Goal: Task Accomplishment & Management: Complete application form

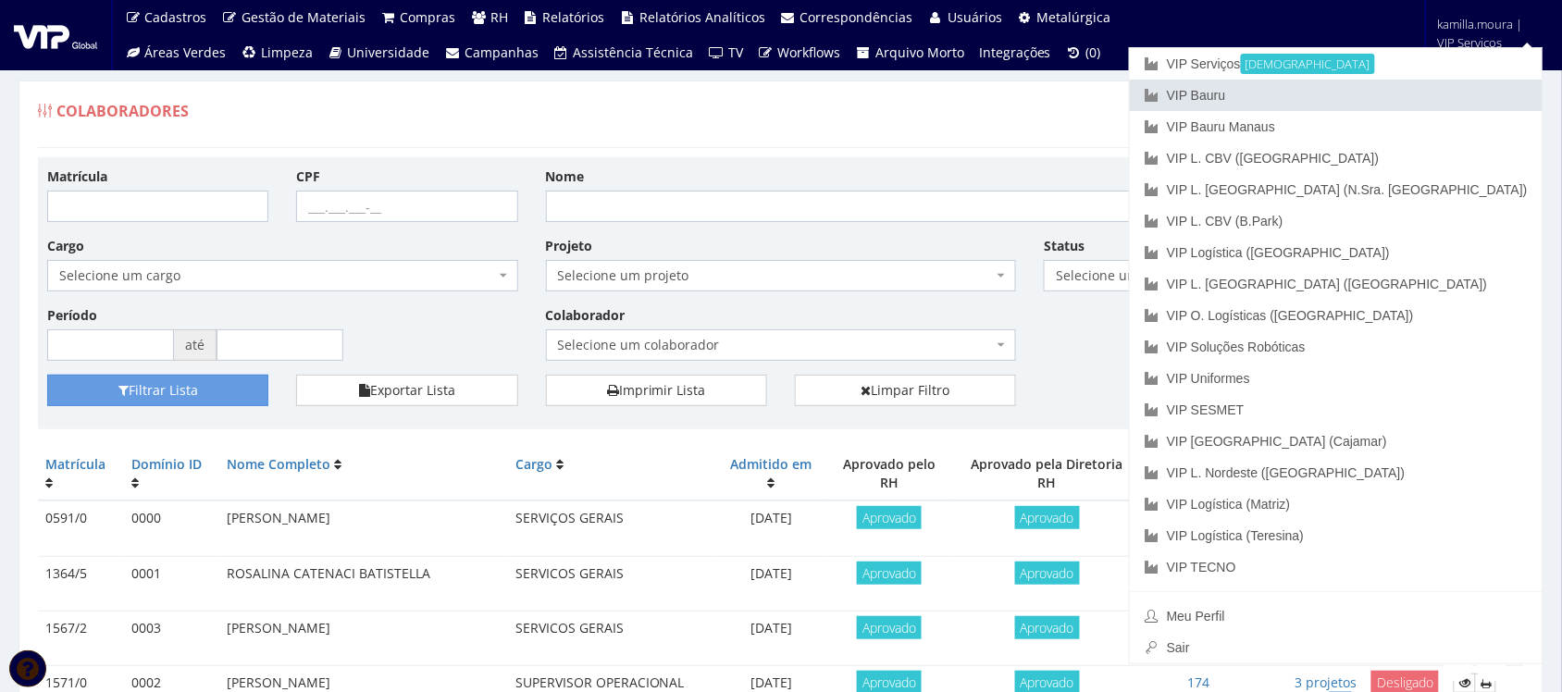
click at [1366, 104] on link "VIP Bauru" at bounding box center [1336, 95] width 413 height 31
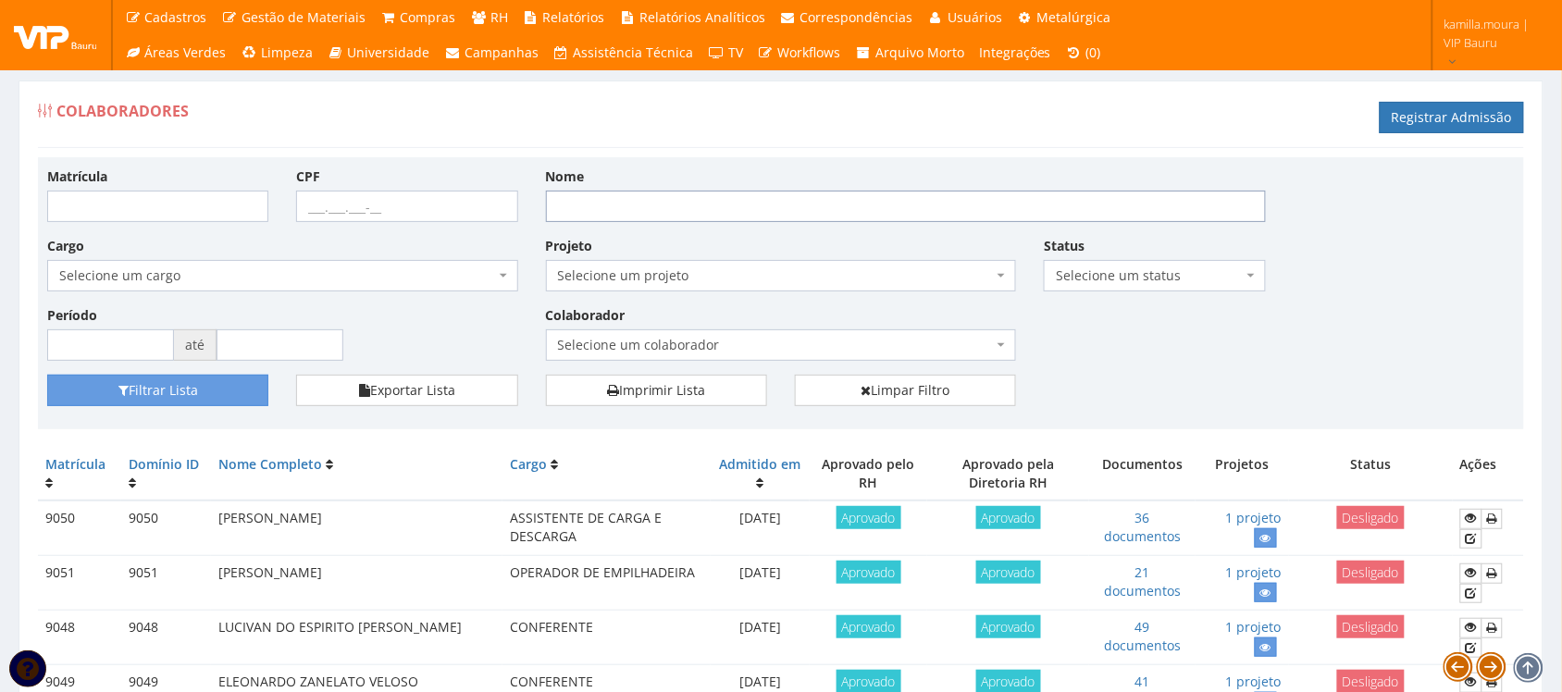
click at [601, 210] on input "Nome" at bounding box center [906, 206] width 720 height 31
type input "valdevino ribeiro"
click at [234, 393] on button "Filtrar Lista" at bounding box center [157, 390] width 221 height 31
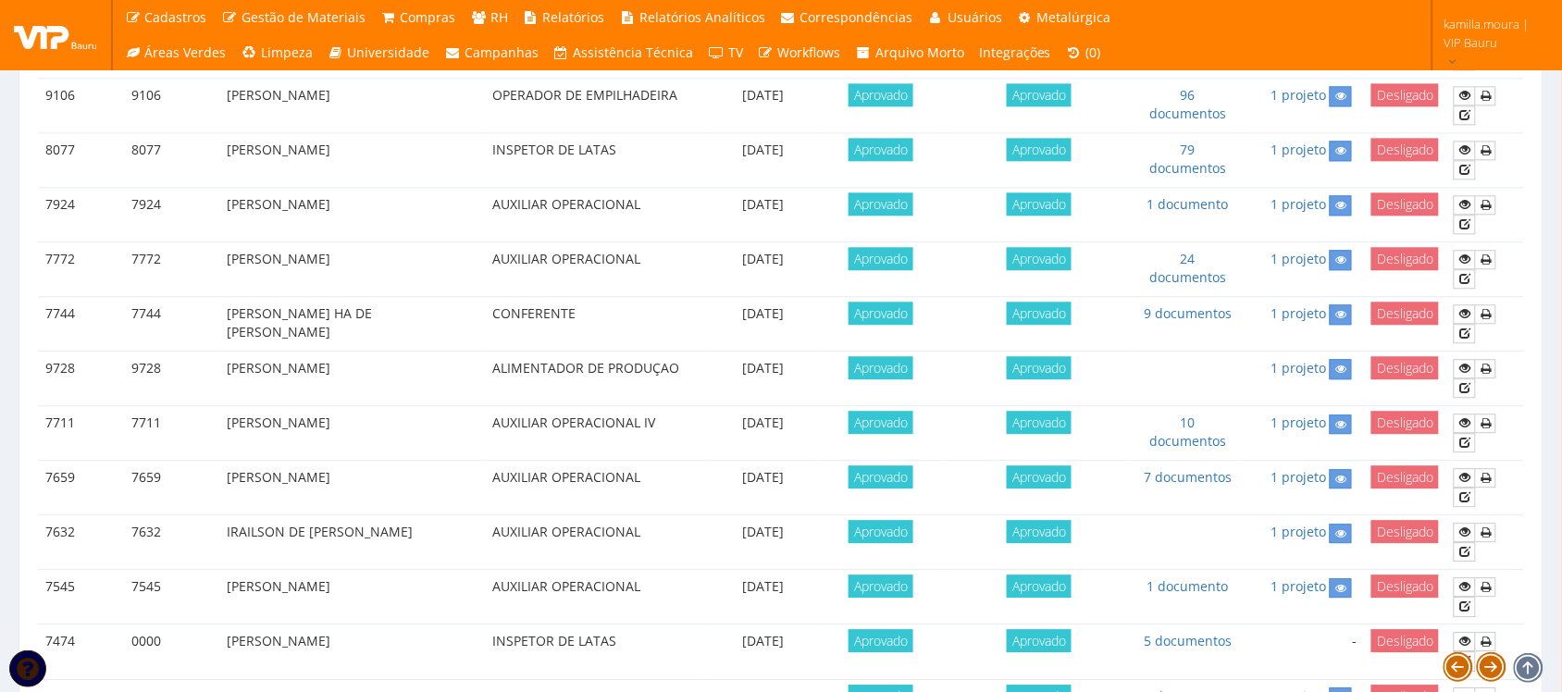
scroll to position [1272, 0]
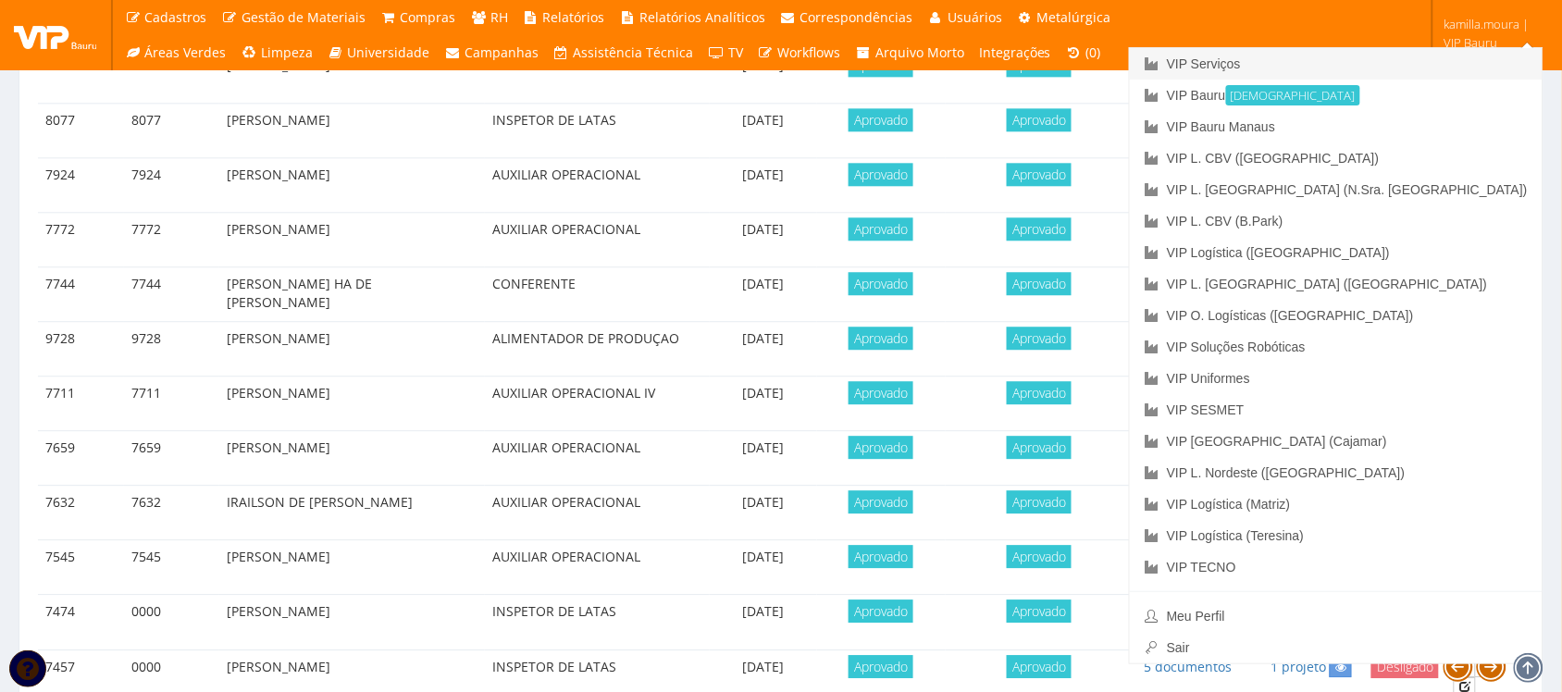
click at [1420, 51] on link "VIP Serviços" at bounding box center [1336, 63] width 413 height 31
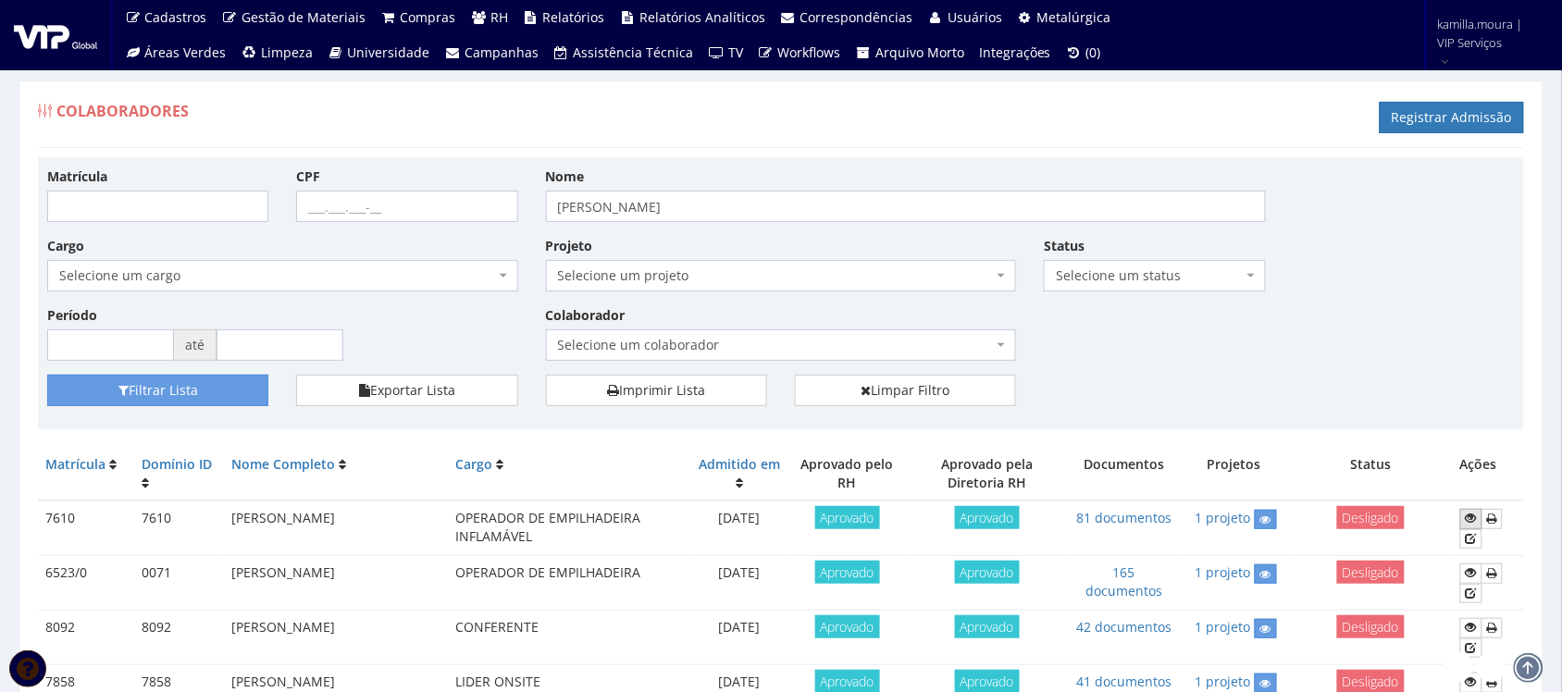
click at [1472, 515] on icon at bounding box center [1471, 518] width 11 height 13
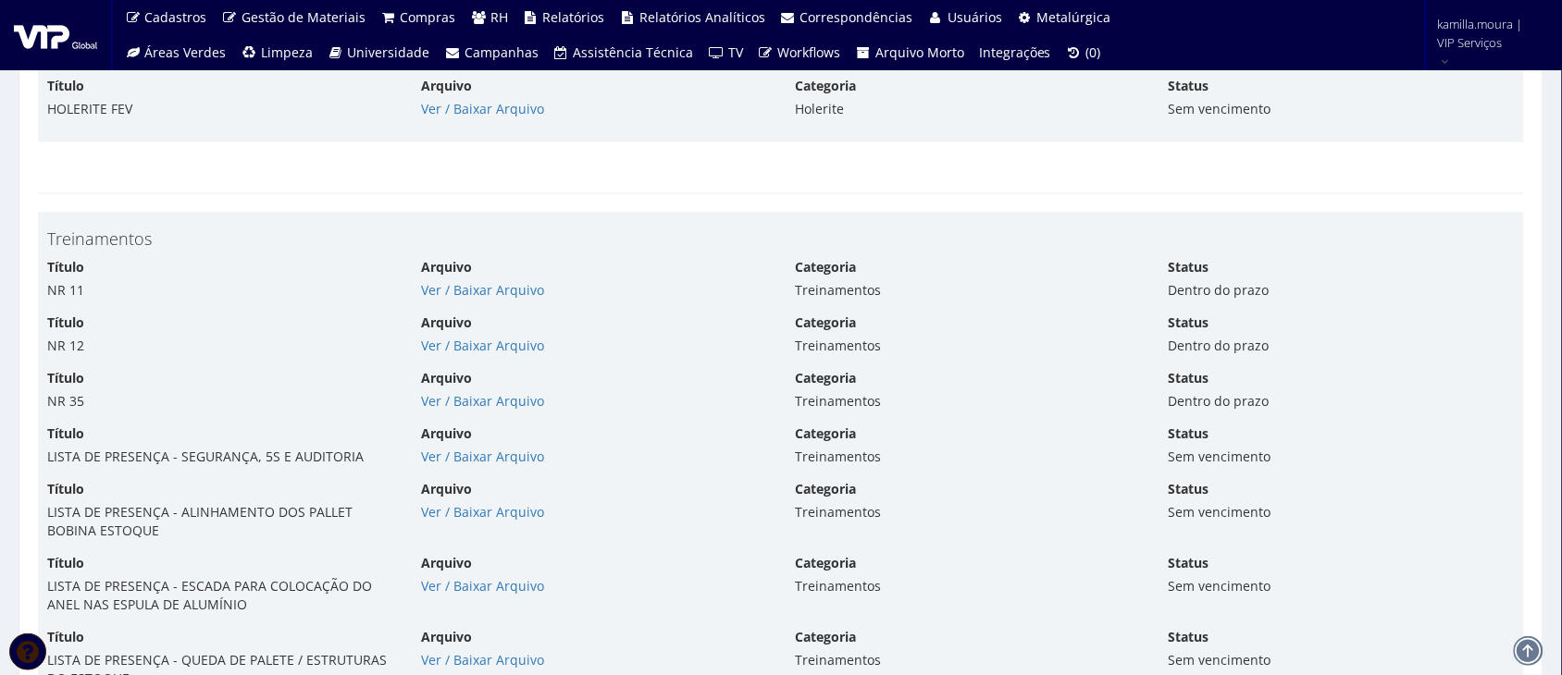
scroll to position [9253, 0]
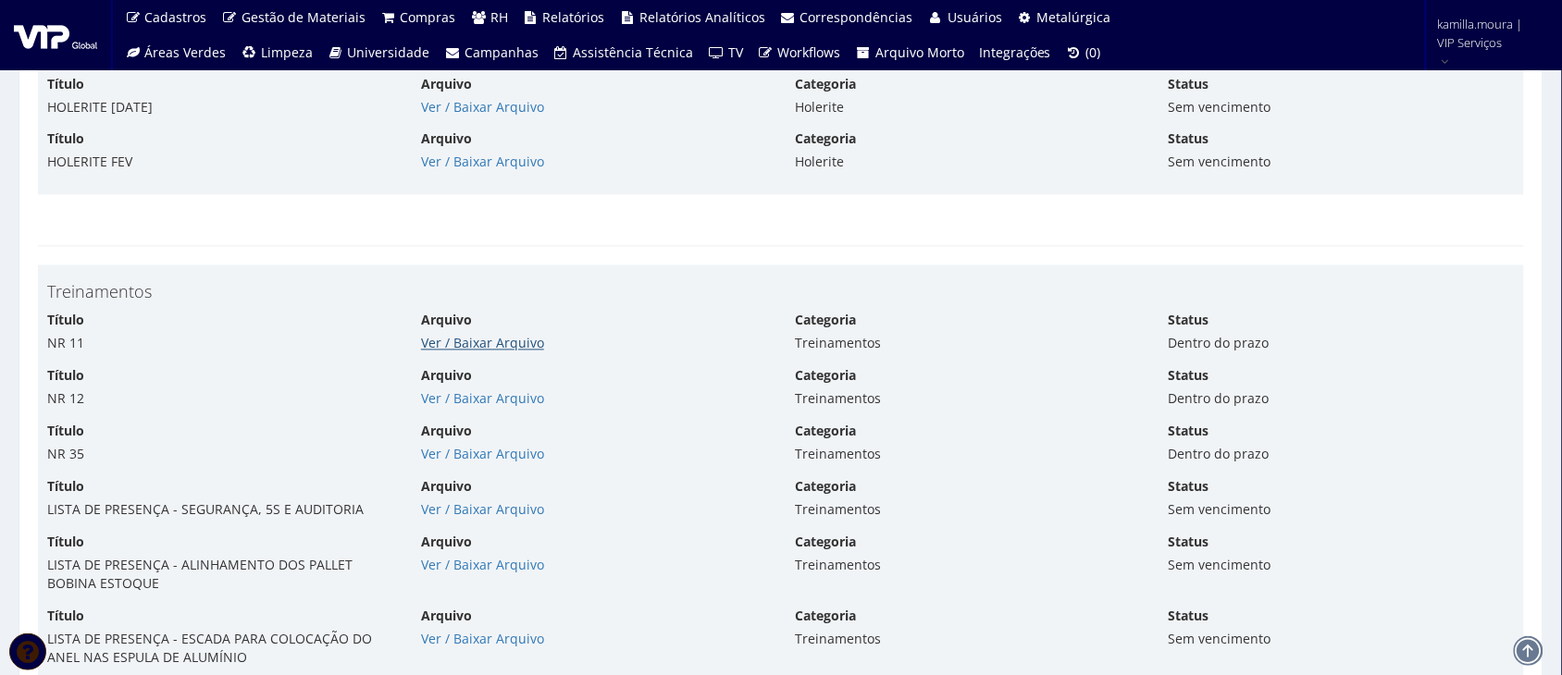
click at [477, 352] on link "Ver / Baixar Arquivo" at bounding box center [482, 344] width 123 height 18
click at [500, 401] on link "Ver / Baixar Arquivo" at bounding box center [482, 399] width 123 height 18
click at [456, 464] on link "Ver / Baixar Arquivo" at bounding box center [482, 455] width 123 height 18
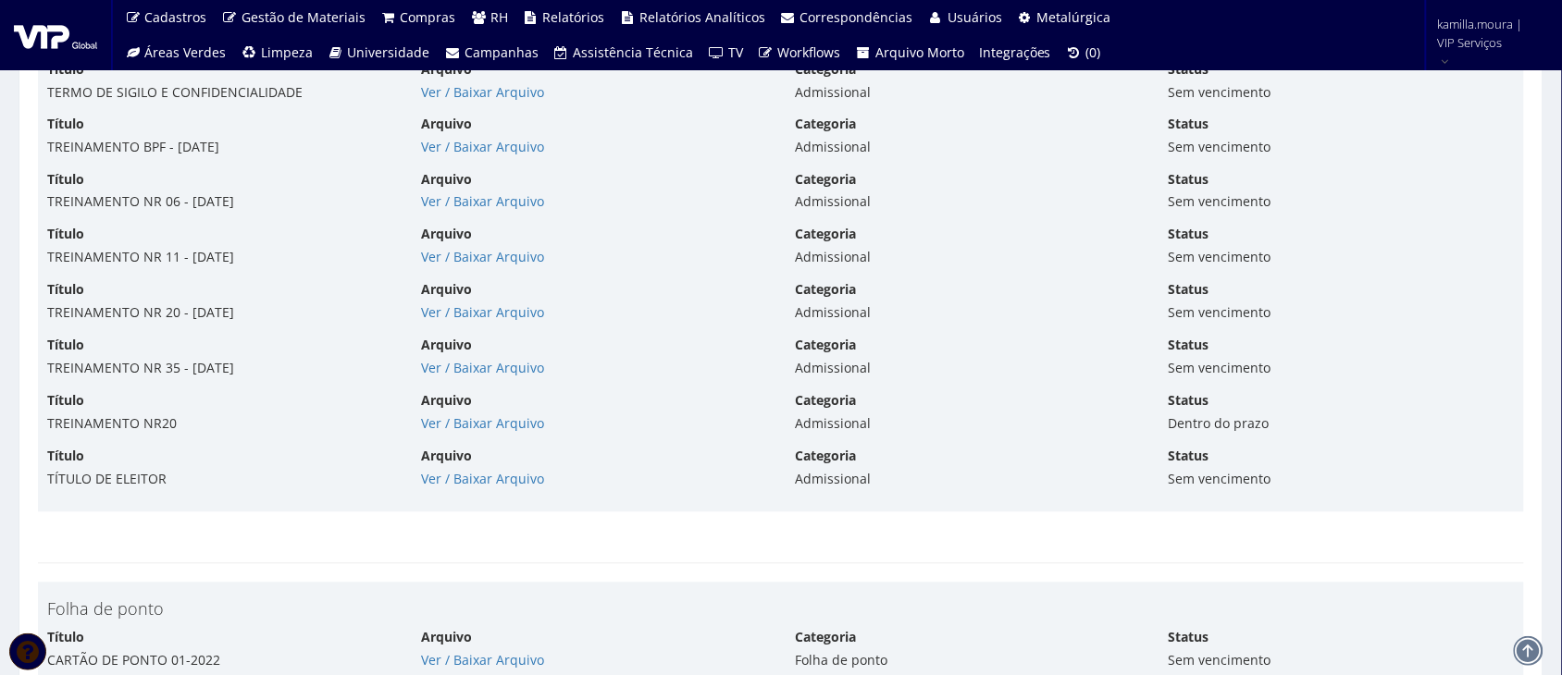
scroll to position [7053, 0]
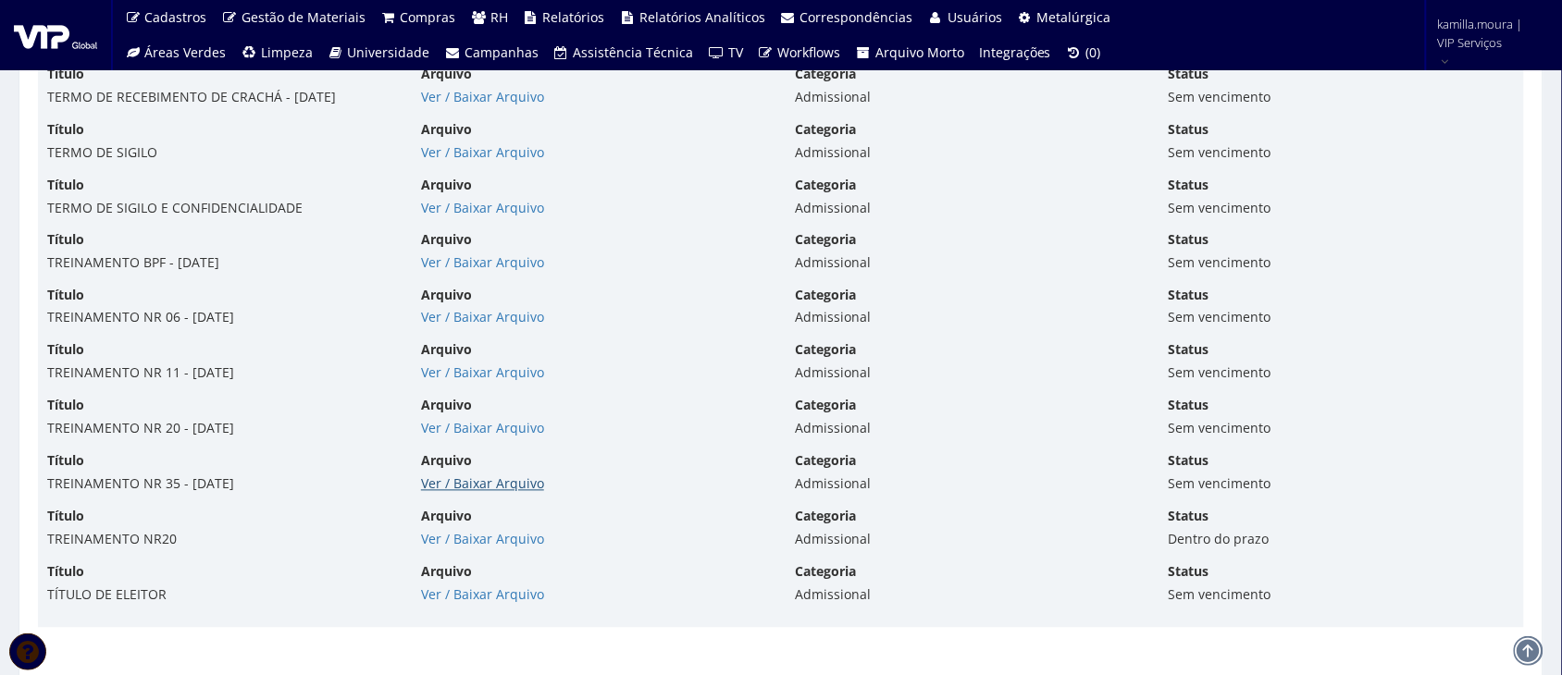
click at [482, 492] on link "Ver / Baixar Arquivo" at bounding box center [482, 485] width 123 height 18
click at [461, 430] on link "Ver / Baixar Arquivo" at bounding box center [482, 429] width 123 height 18
click at [487, 546] on link "Ver / Baixar Arquivo" at bounding box center [482, 540] width 123 height 18
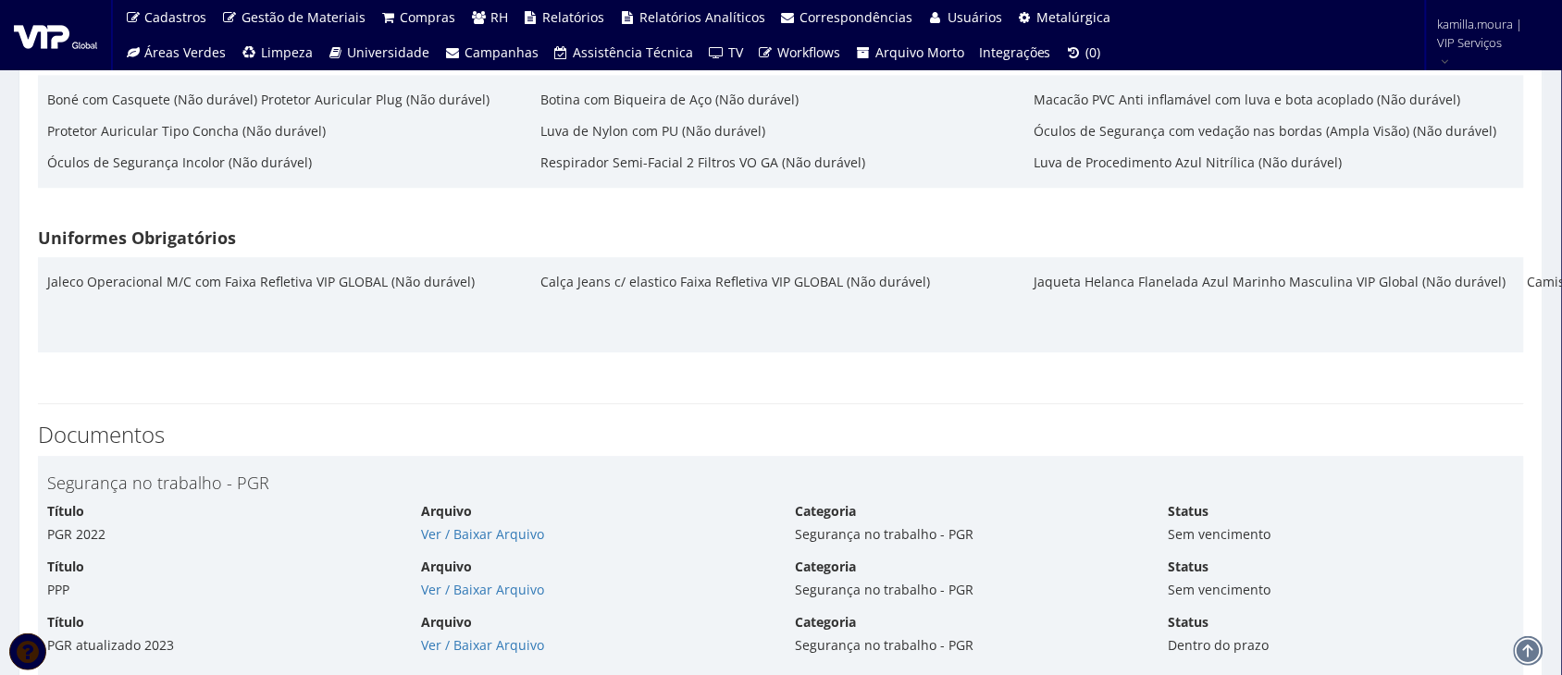
scroll to position [3701, 0]
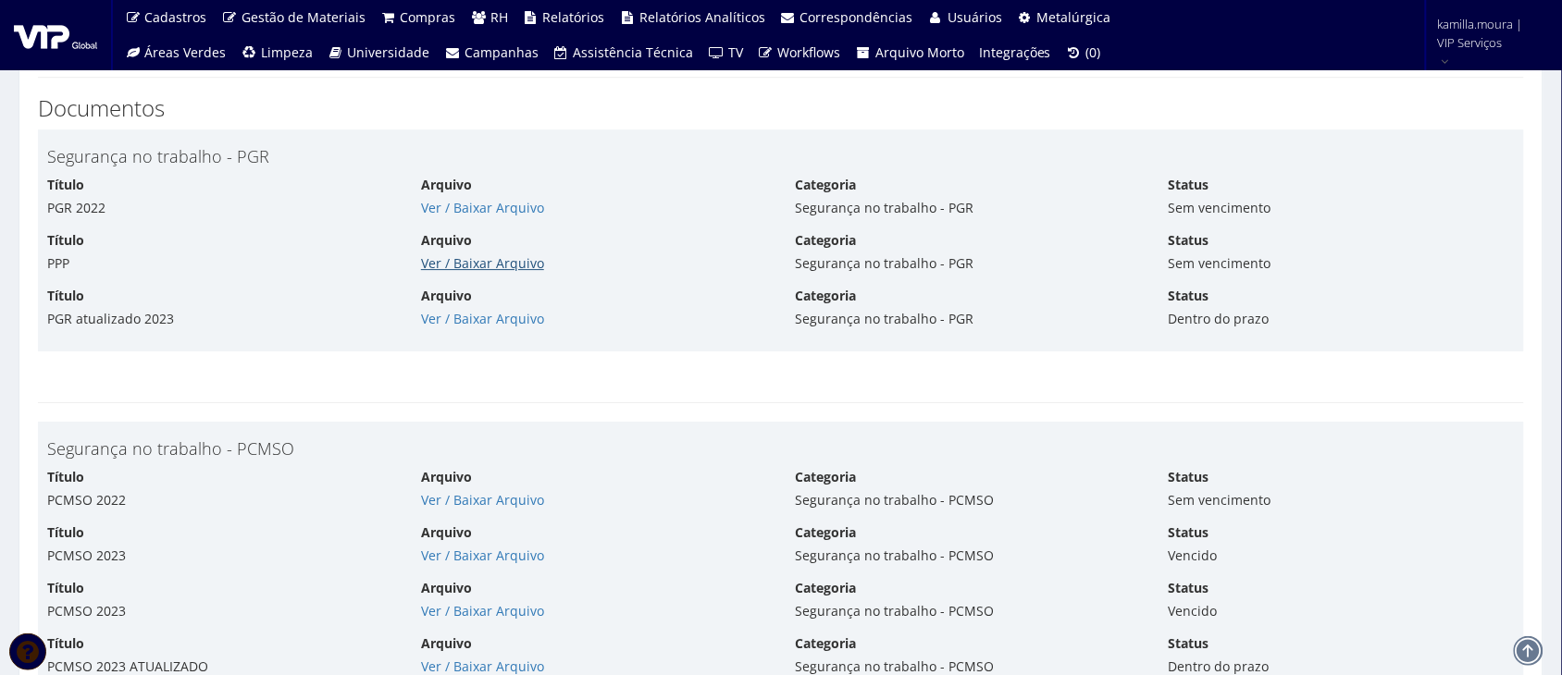
click at [527, 271] on link "Ver / Baixar Arquivo" at bounding box center [482, 263] width 123 height 18
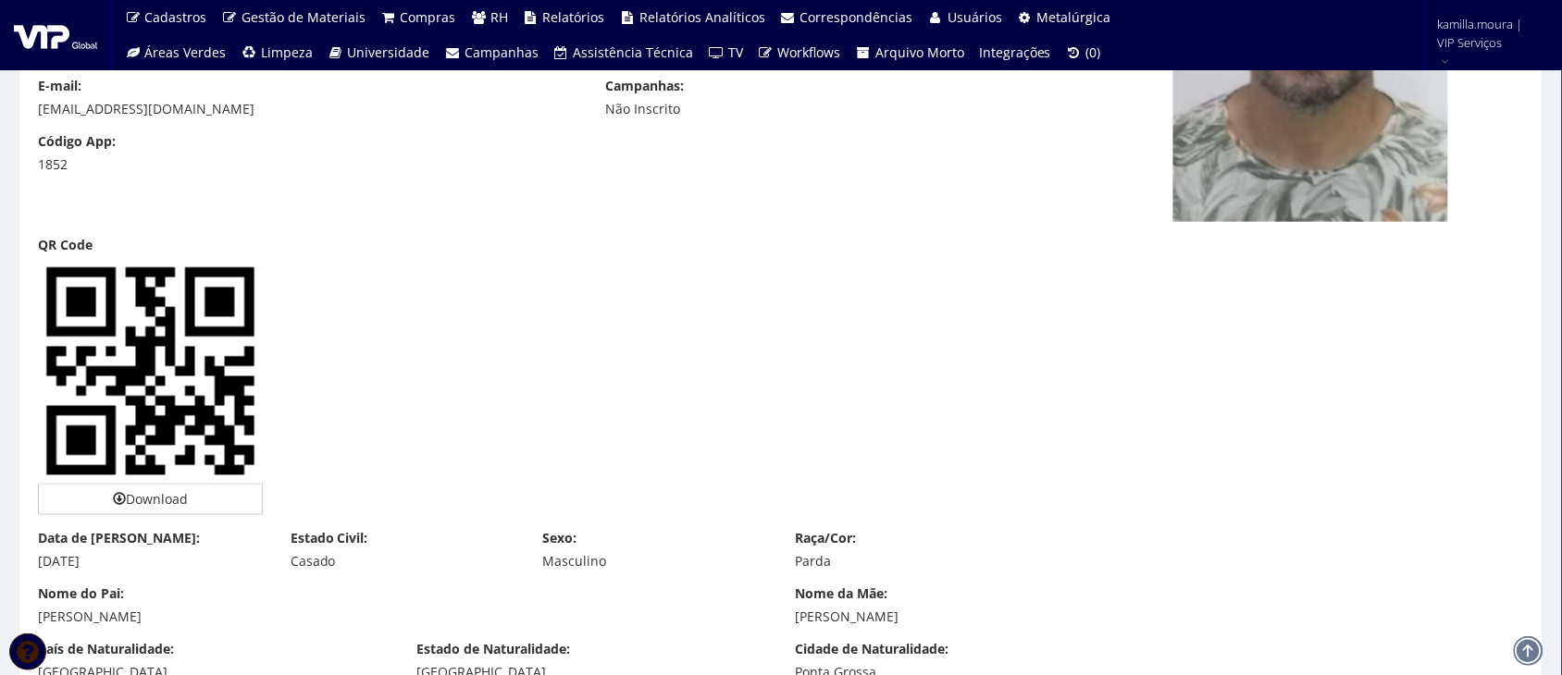
scroll to position [0, 0]
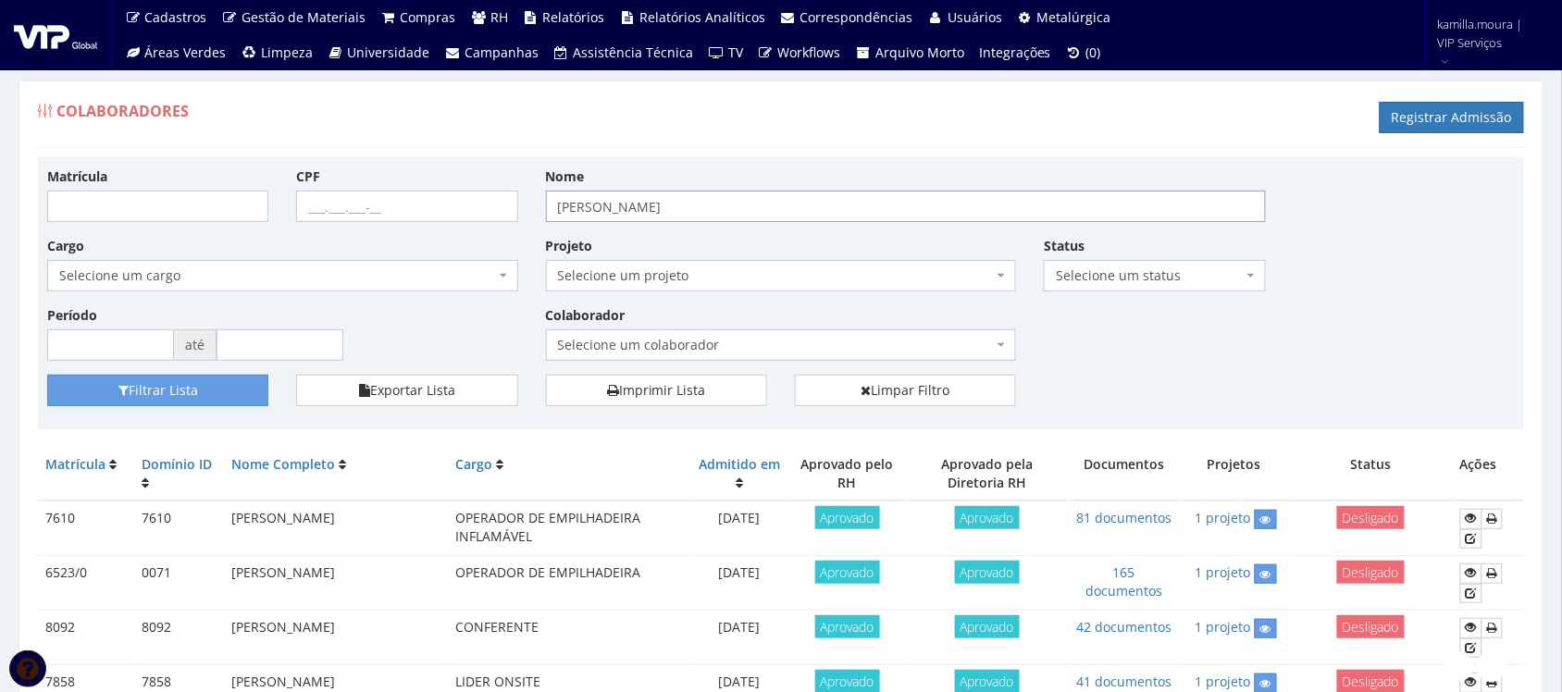
drag, startPoint x: 782, startPoint y: 204, endPoint x: 525, endPoint y: 208, distance: 257.3
click at [525, 208] on div "Matrícula CPF Nome [PERSON_NAME] Cargo Selecione um cargo G0610 D0029 - 4110-05…" at bounding box center [780, 271] width 1495 height 208
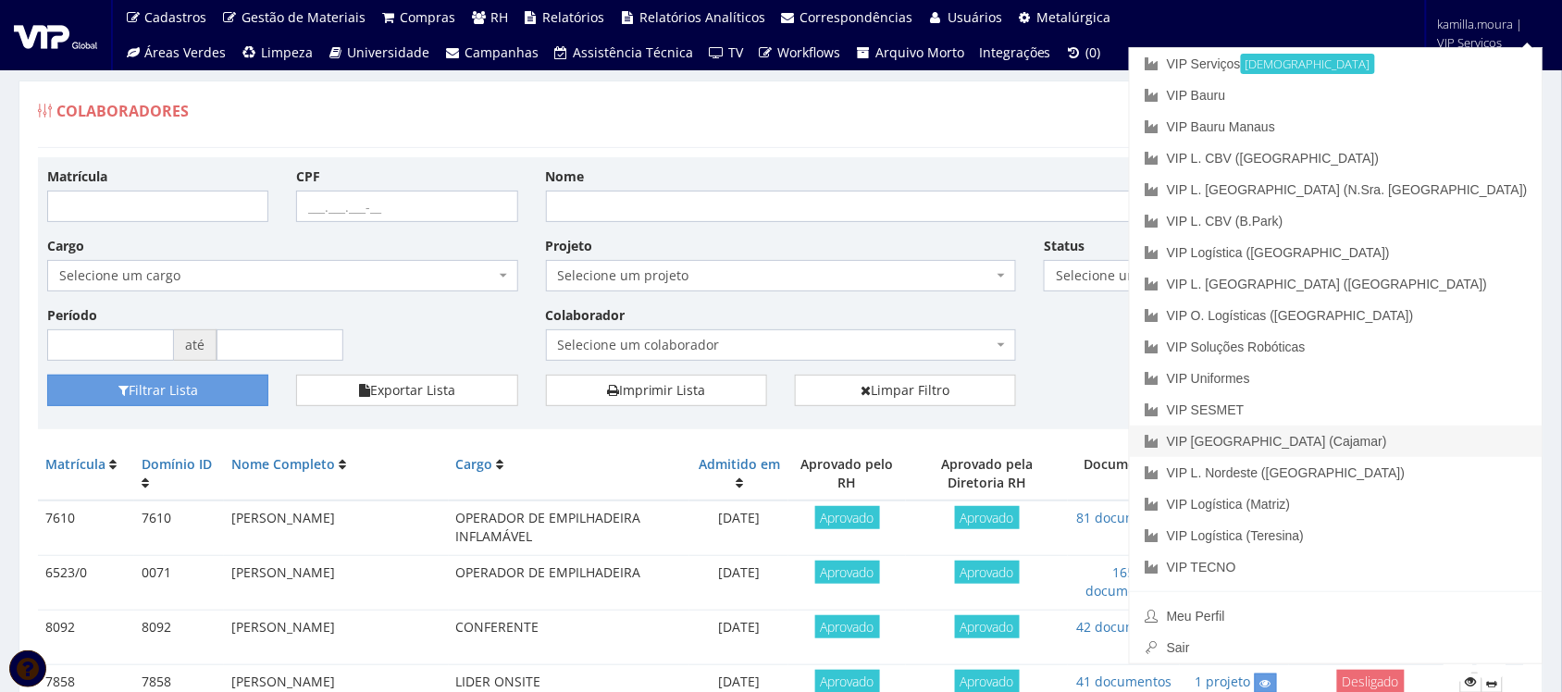
click at [1397, 438] on link "VIP [GEOGRAPHIC_DATA] (Cajamar)" at bounding box center [1336, 441] width 413 height 31
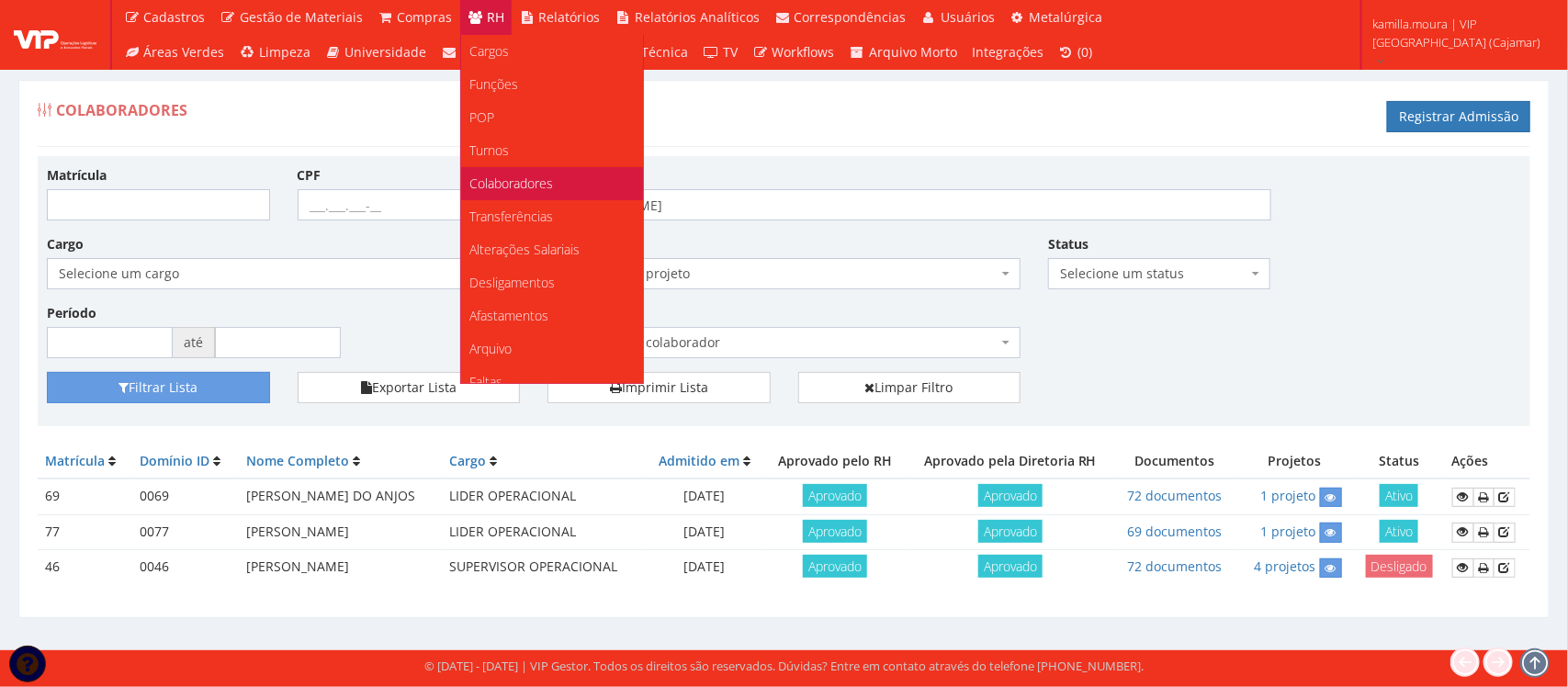
scroll to position [115, 0]
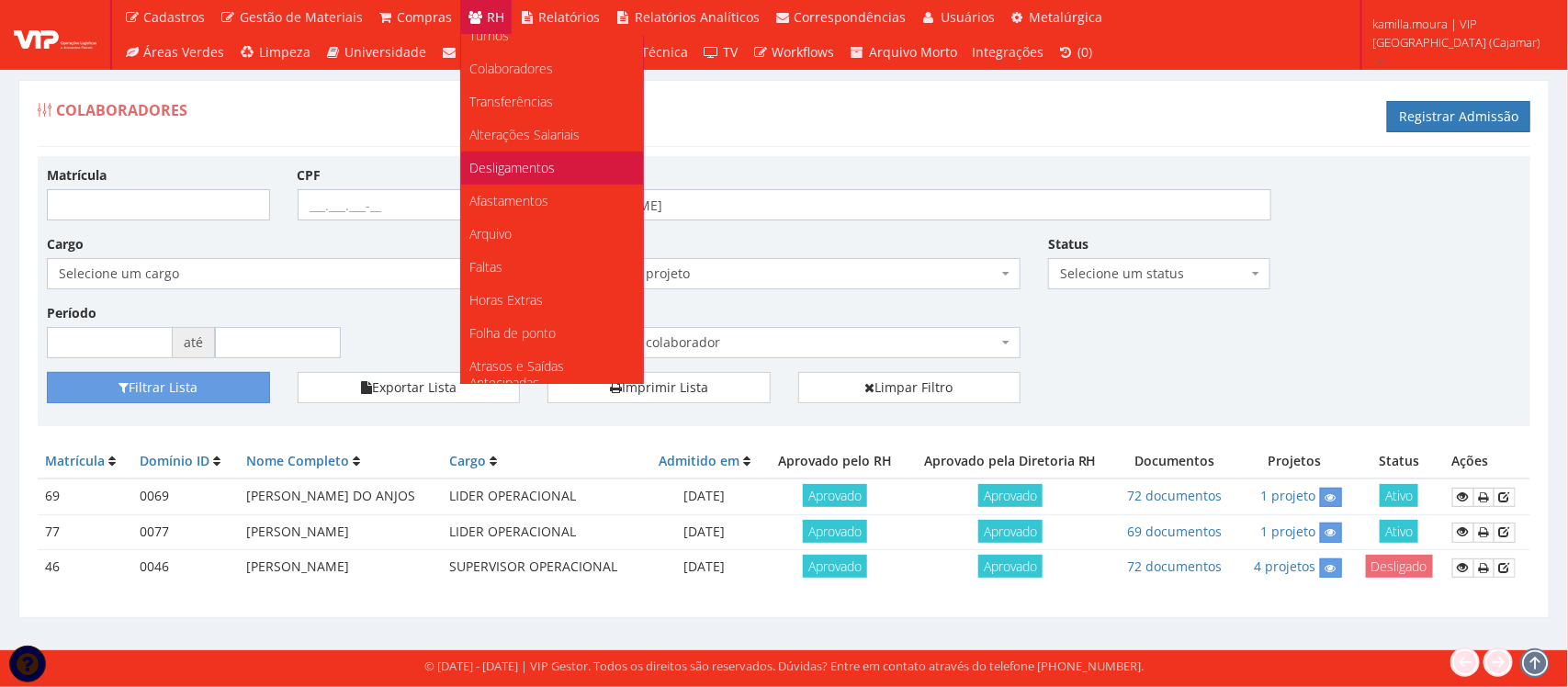
click at [519, 167] on span "Desligamentos" at bounding box center [513, 168] width 85 height 18
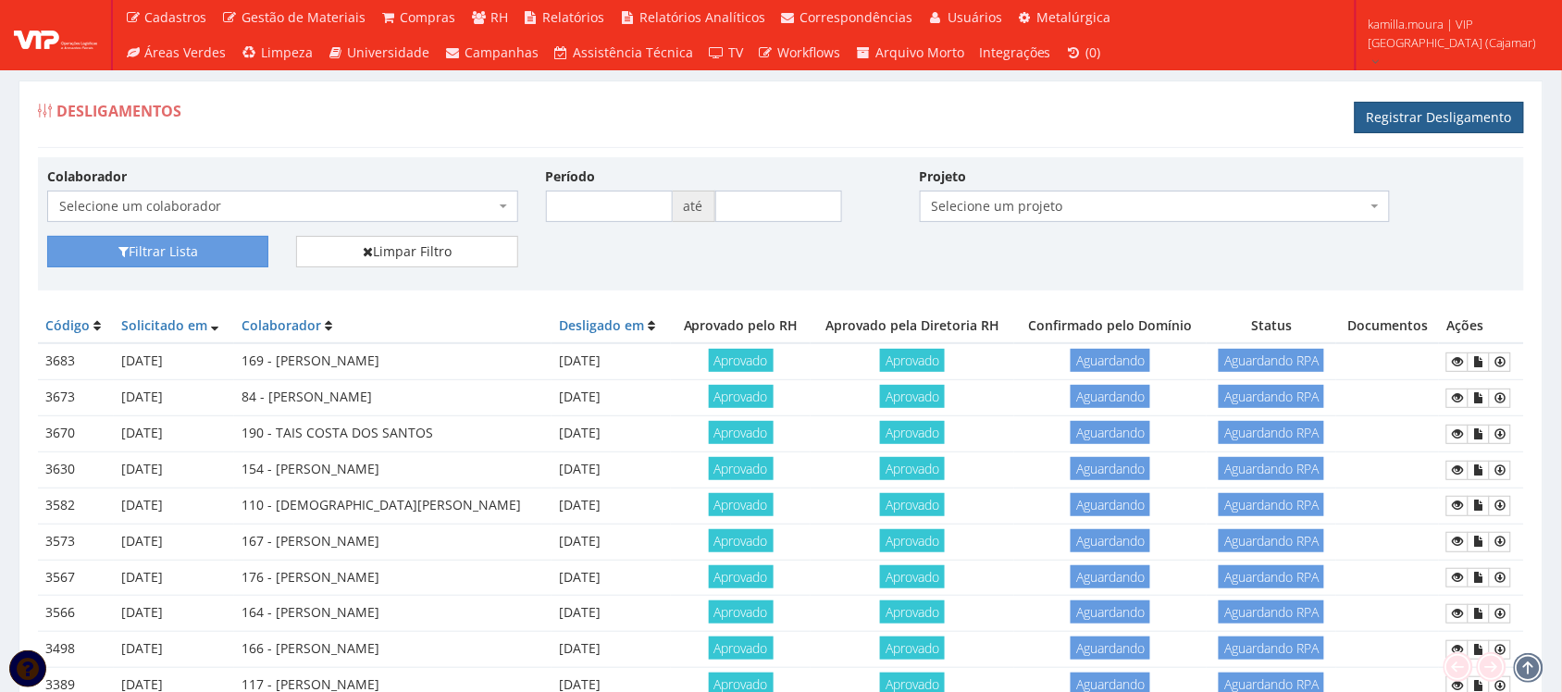
click at [1381, 123] on link "Registrar Desligamento" at bounding box center [1439, 117] width 169 height 31
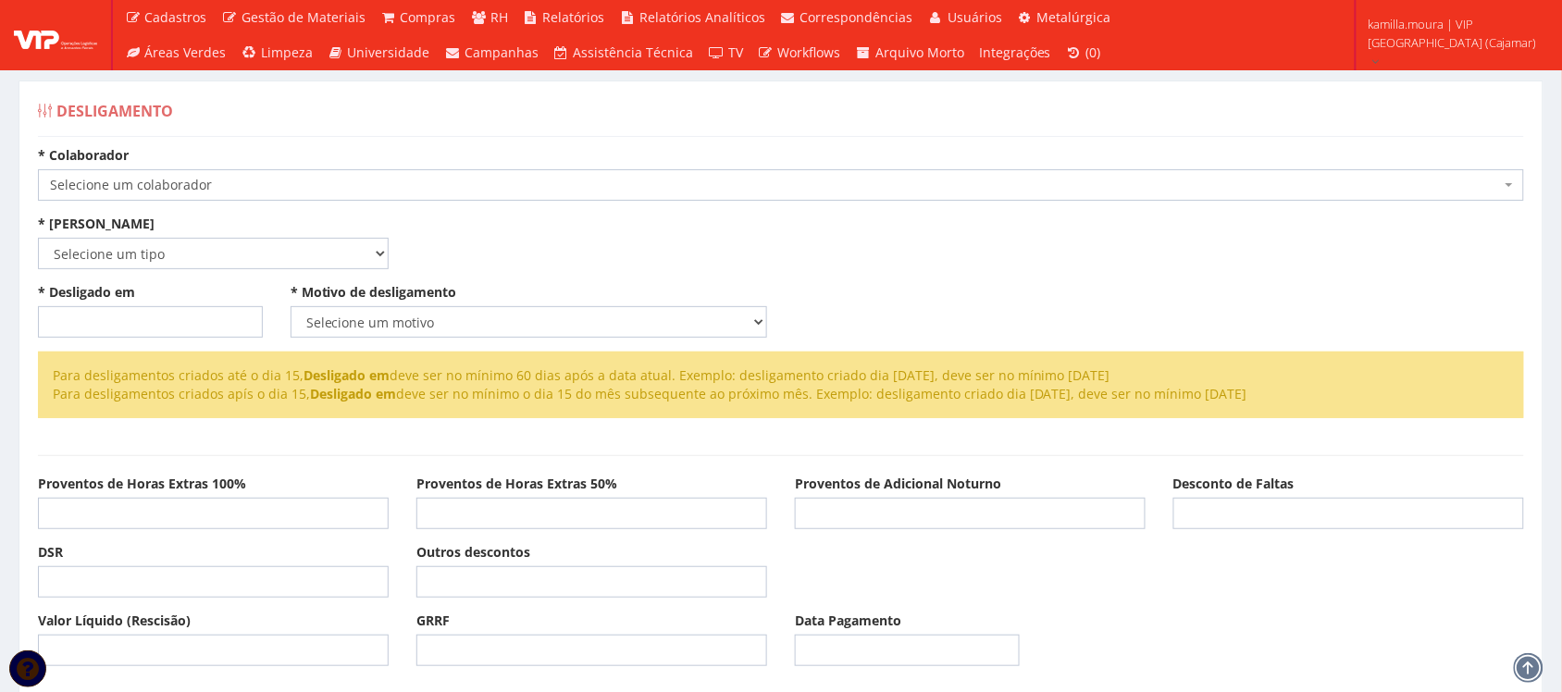
click at [734, 179] on span "Selecione um colaborador" at bounding box center [775, 185] width 1451 height 19
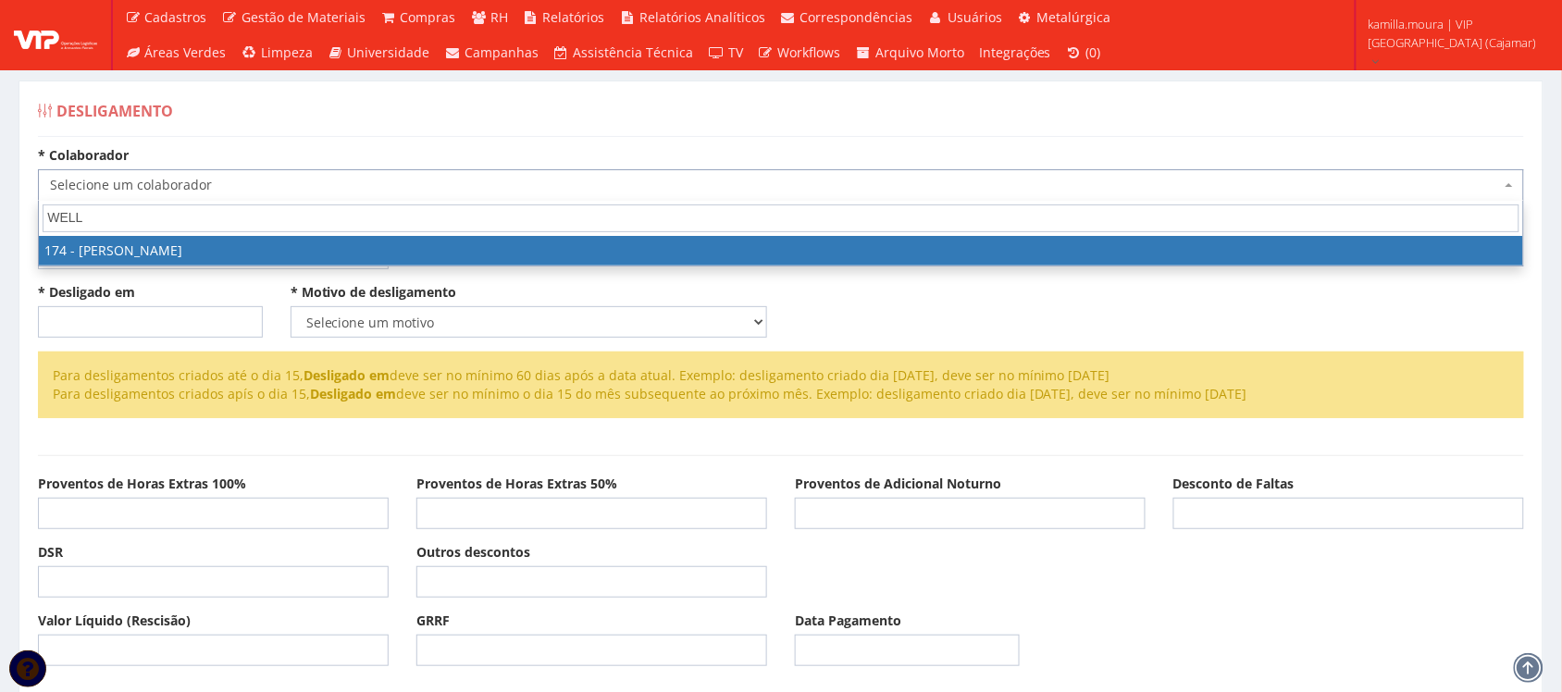
type input "WELLI"
select select "4063"
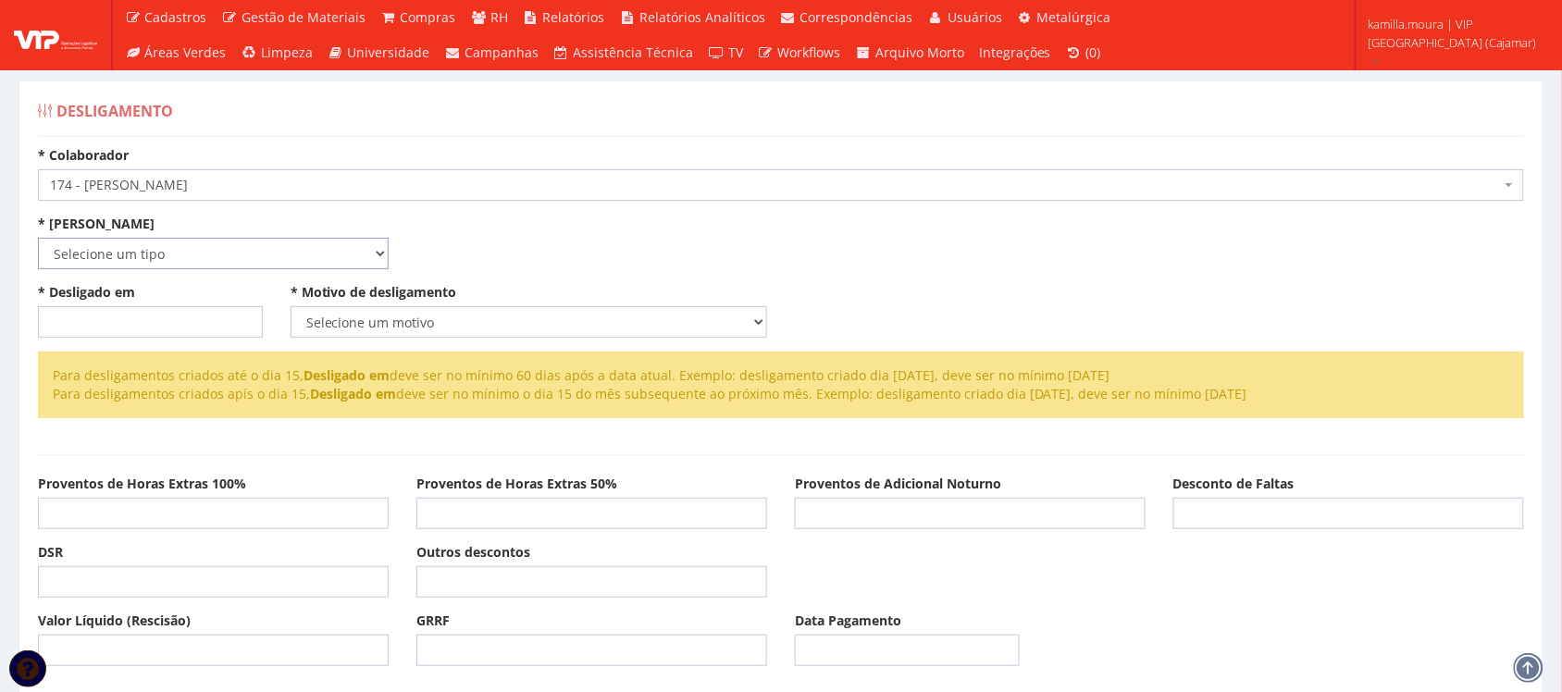
click at [266, 254] on select "Selecione um tipo Indenizado Trabalhando" at bounding box center [213, 253] width 351 height 31
select select "indenizado"
click at [38, 238] on select "Selecione um tipo Indenizado Trabalhando" at bounding box center [213, 253] width 351 height 31
click at [163, 321] on input "* Desligado em" at bounding box center [150, 321] width 225 height 31
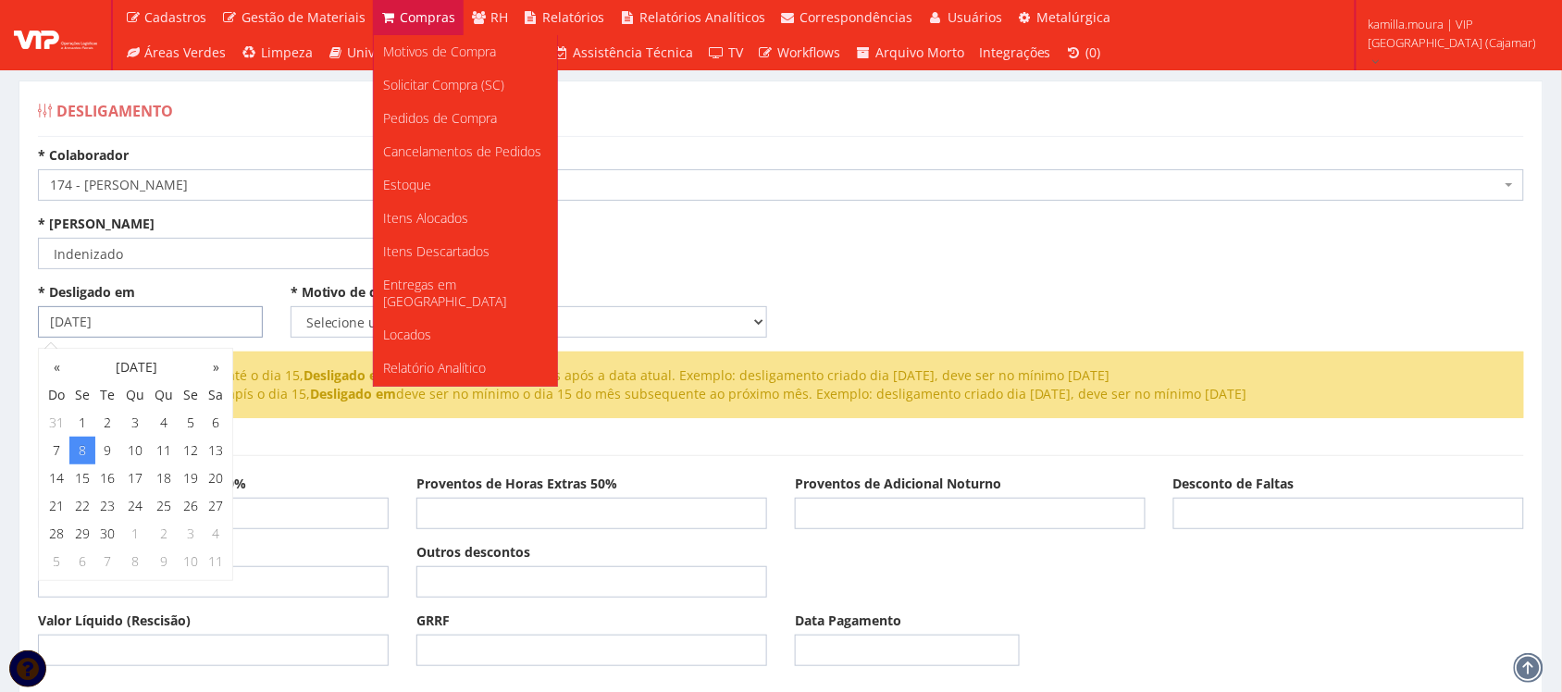
type input "[DATE]"
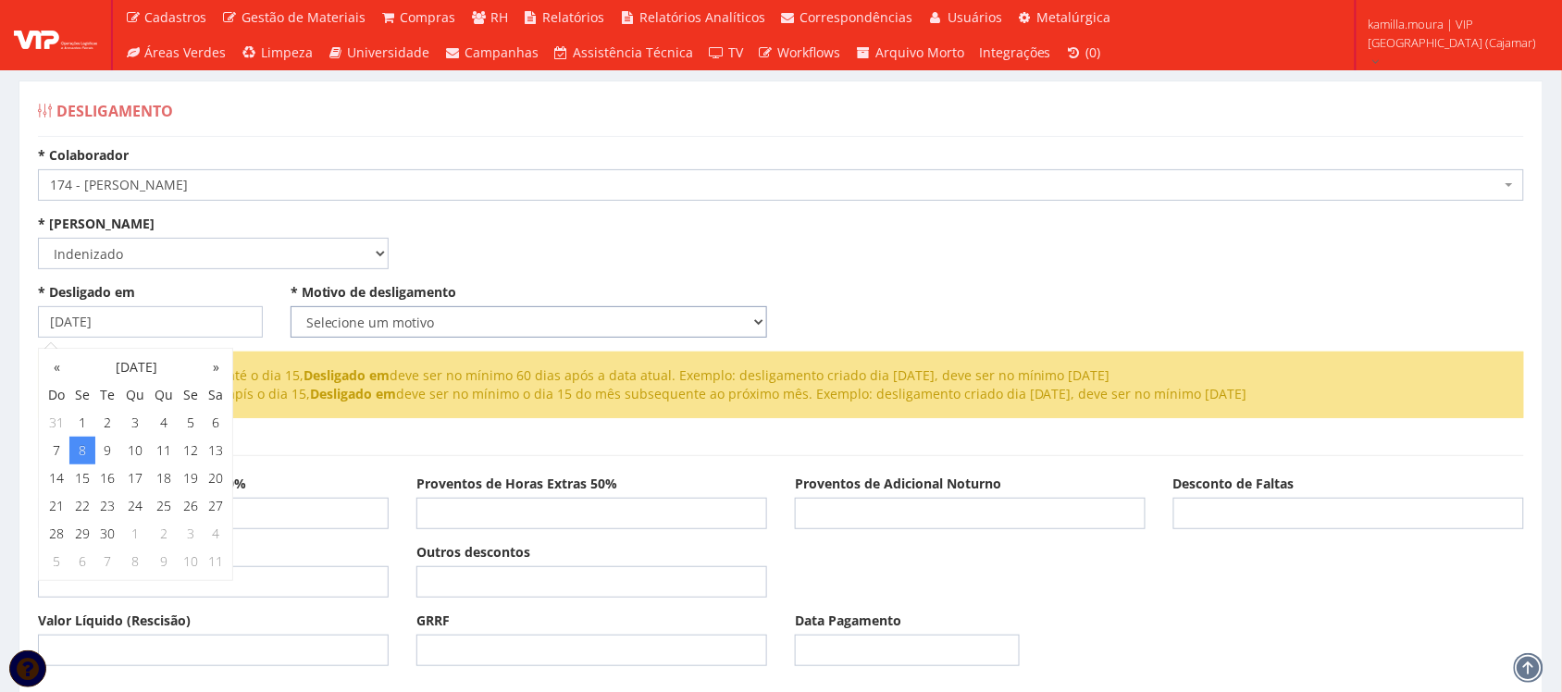
click at [342, 316] on select "Selecione um motivo Com Justa Causa Sem Justa Causa Pedido de Demissão Término …" at bounding box center [529, 321] width 477 height 31
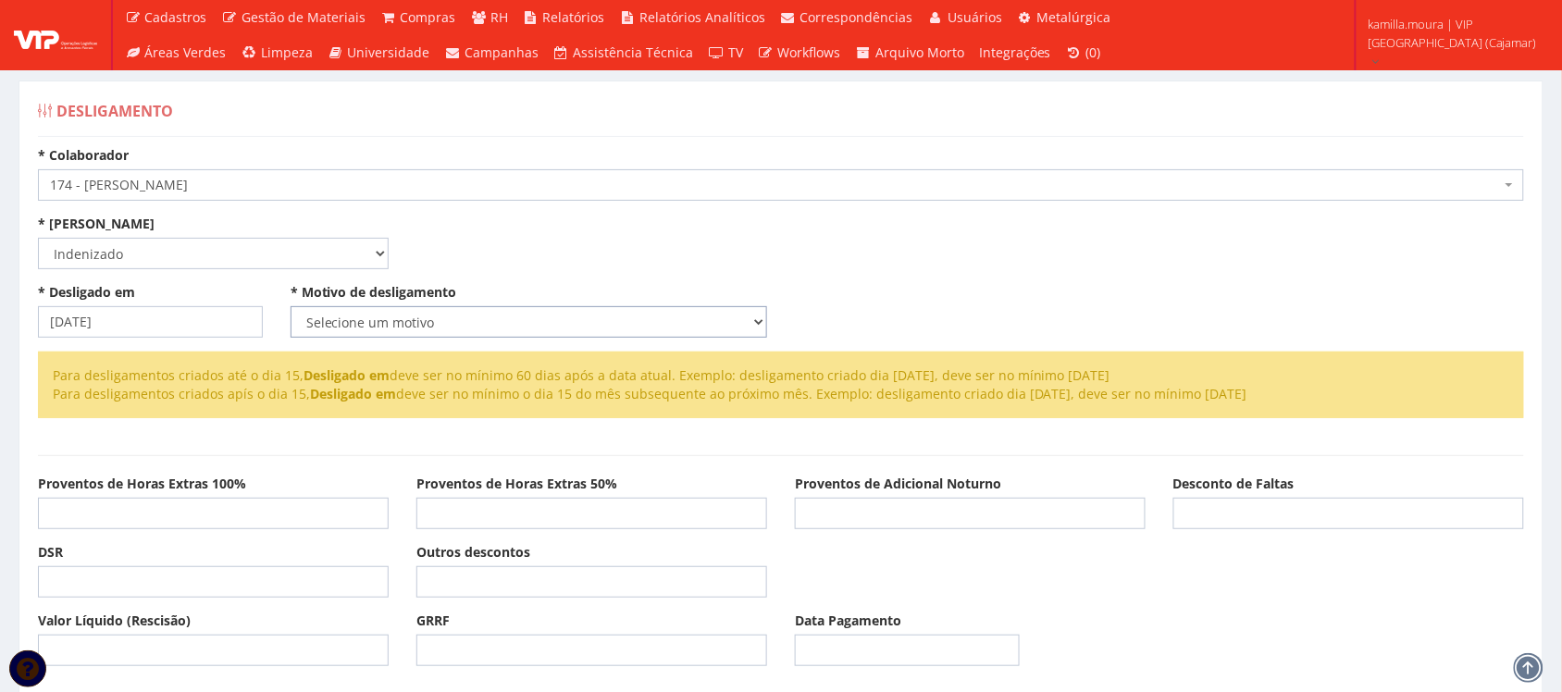
select select "pedido_demissao"
click at [291, 306] on select "Selecione um motivo Com Justa Causa Sem Justa Causa Pedido de Demissão Término …" at bounding box center [529, 321] width 477 height 31
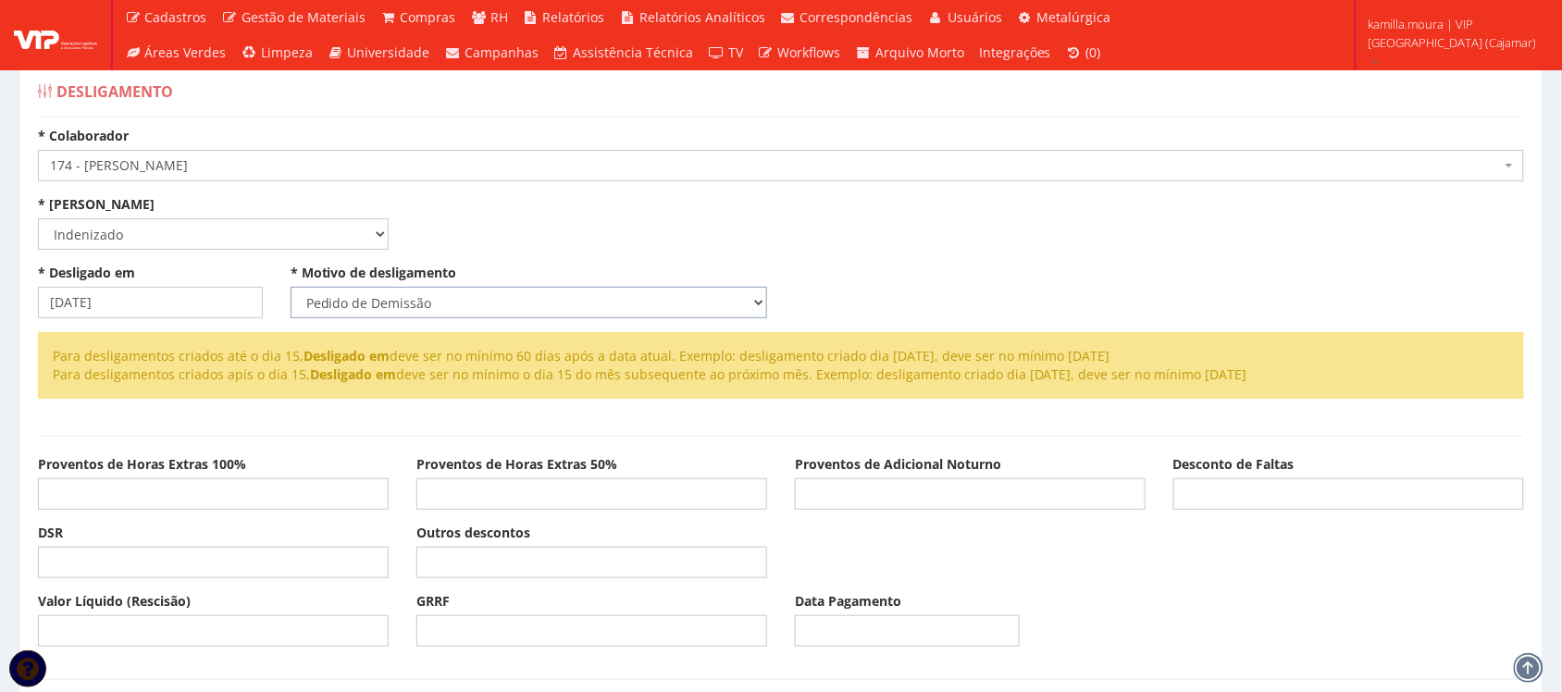
scroll to position [502, 0]
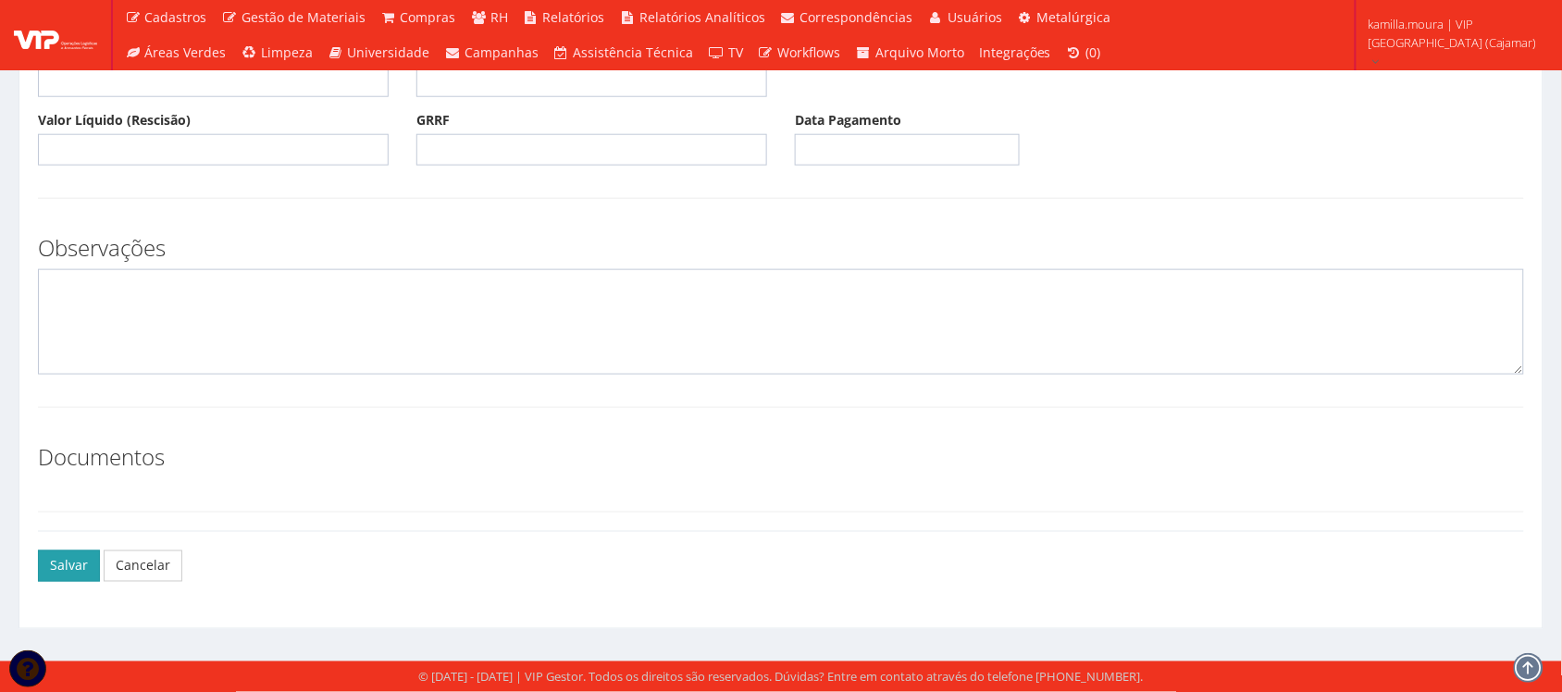
click at [75, 563] on button "Salvar" at bounding box center [69, 566] width 62 height 31
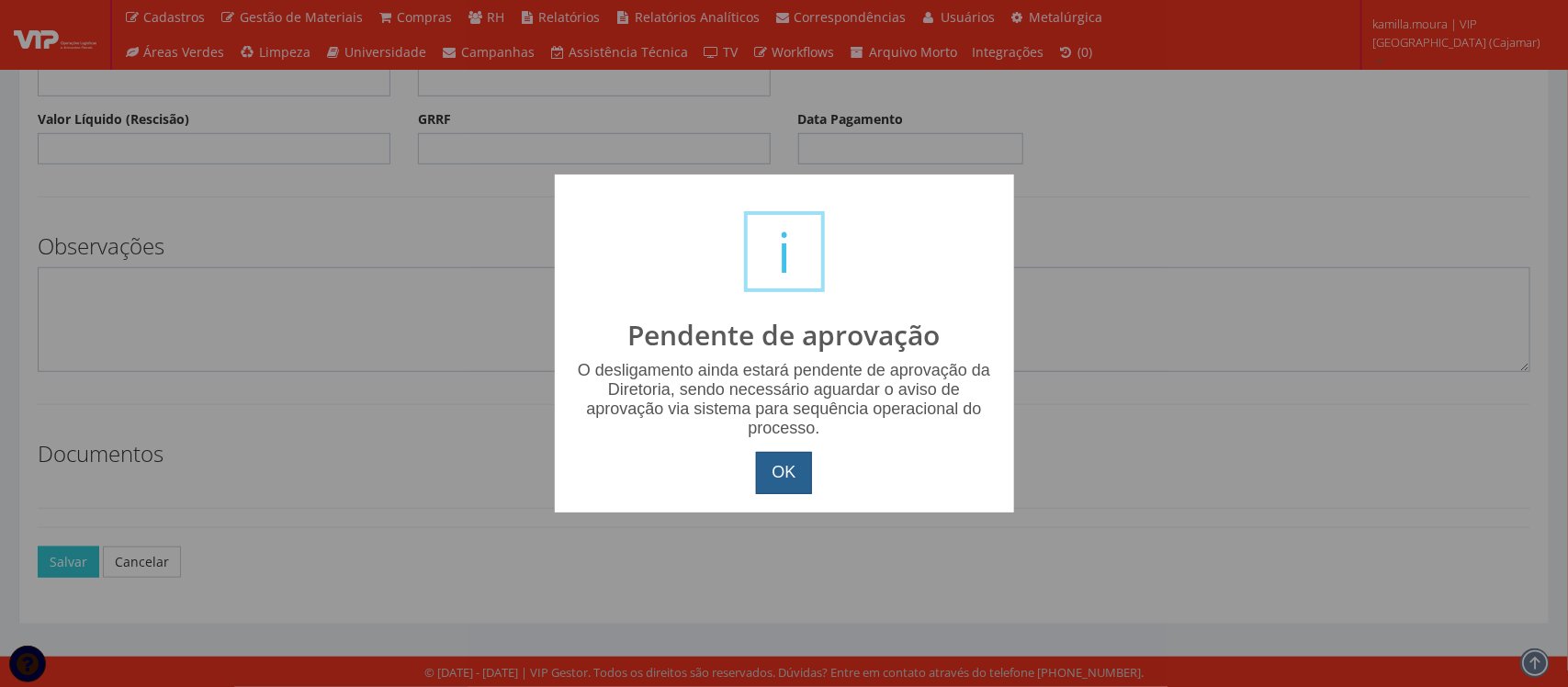
click at [794, 481] on button "OK" at bounding box center [784, 473] width 56 height 43
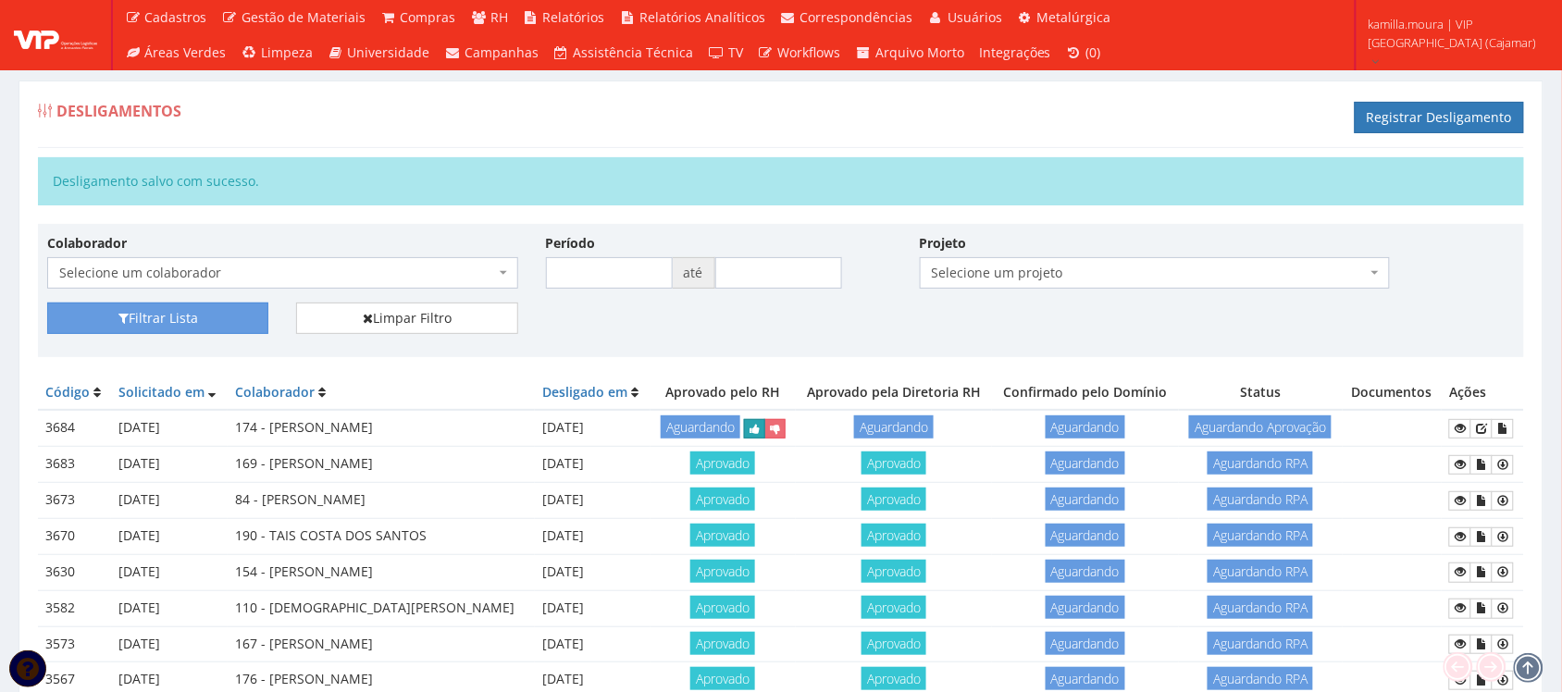
click at [750, 436] on icon "submit" at bounding box center [755, 429] width 10 height 13
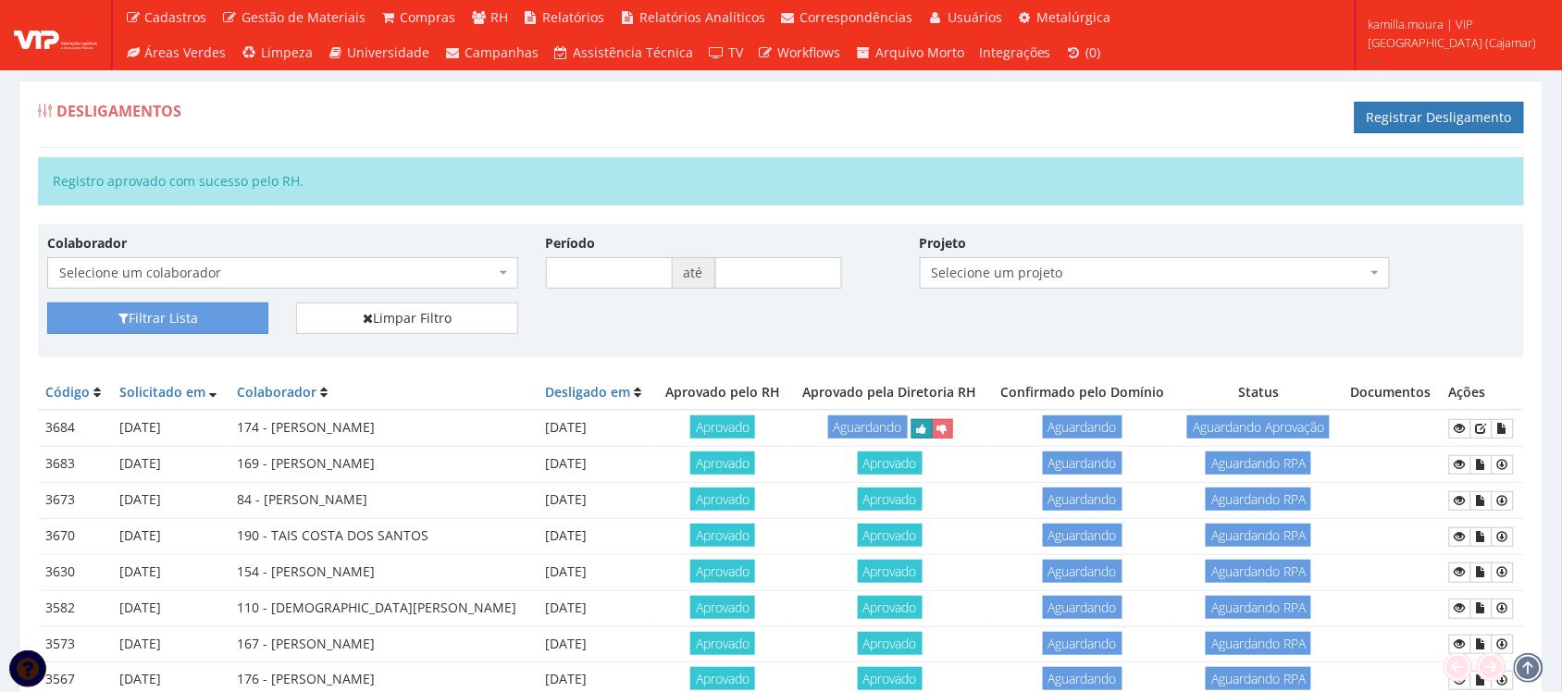
click at [933, 439] on button "submit" at bounding box center [921, 428] width 21 height 19
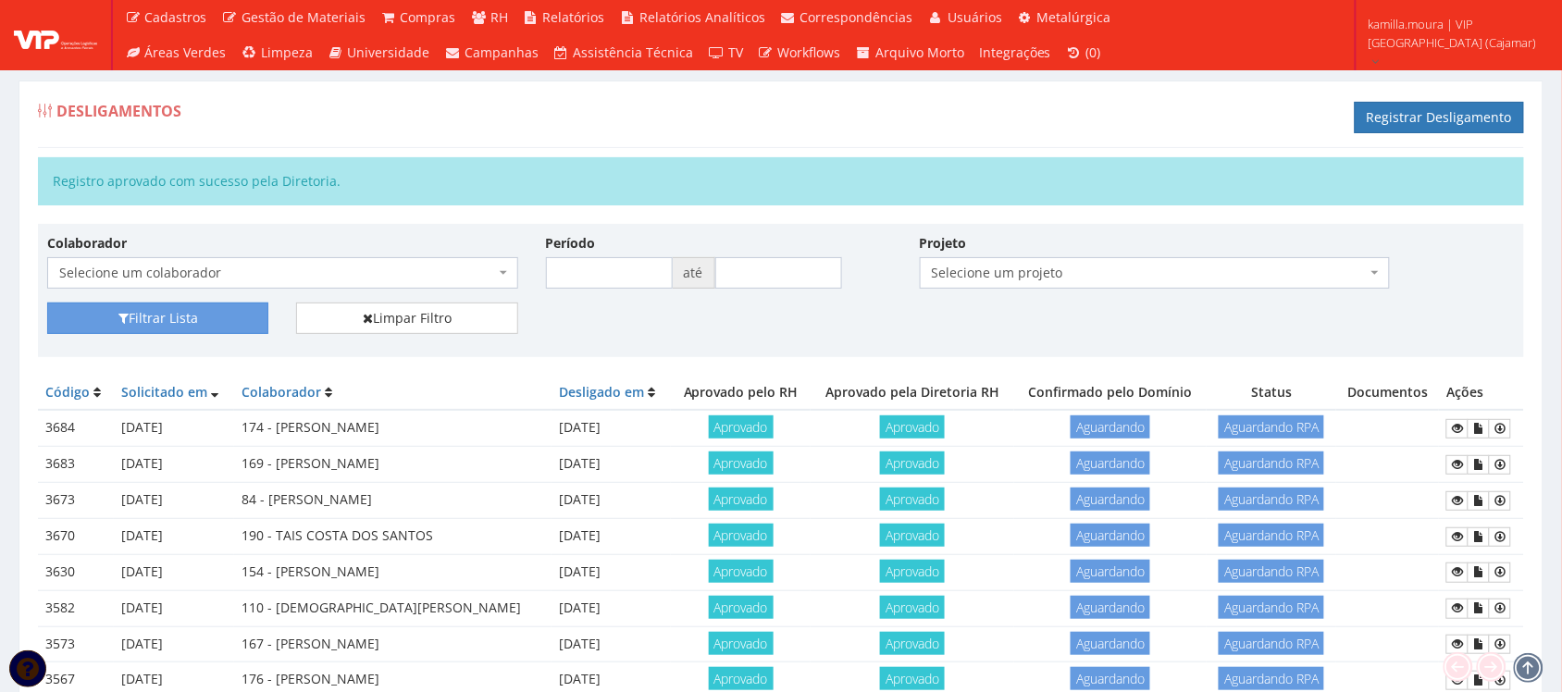
click at [784, 105] on div "Desligamentos Registrar Desligamento" at bounding box center [781, 121] width 1486 height 56
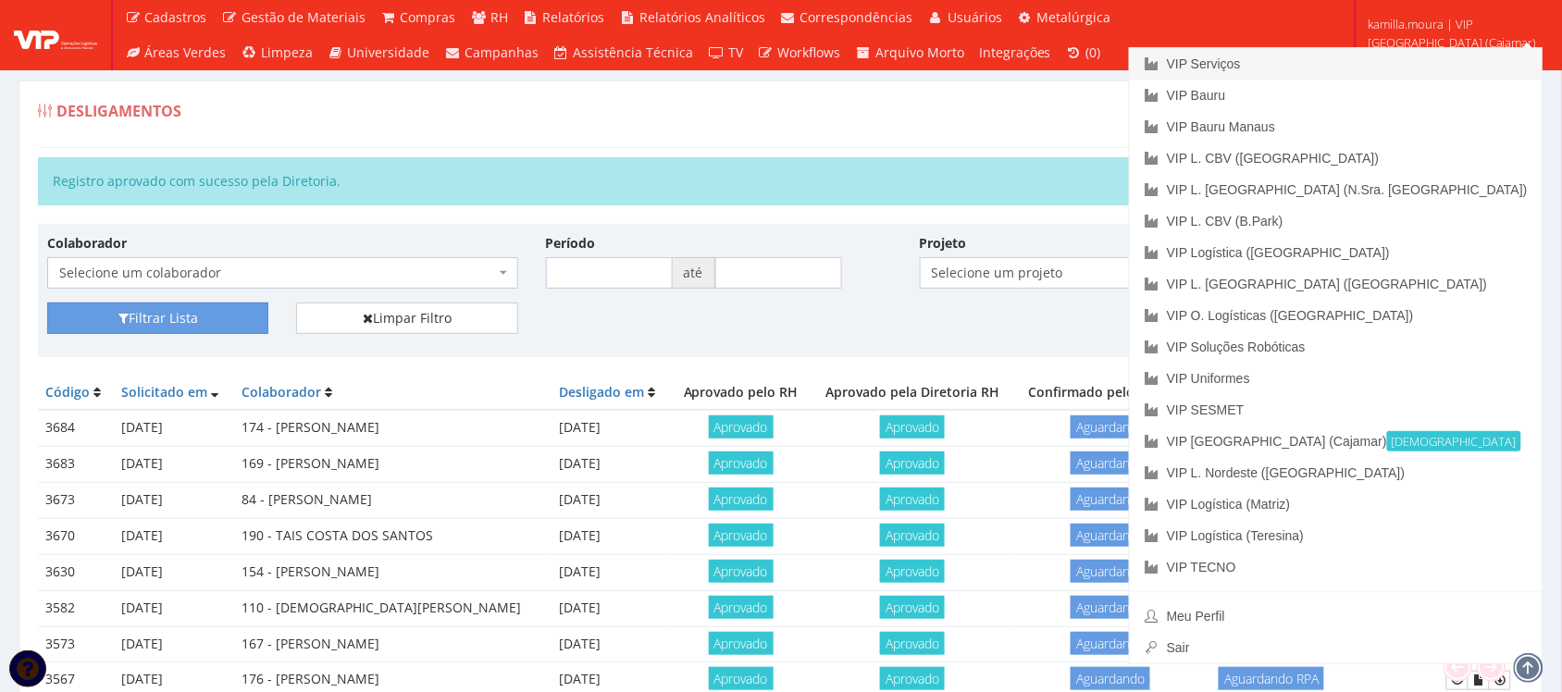
click at [1361, 65] on link "VIP Serviços" at bounding box center [1336, 63] width 413 height 31
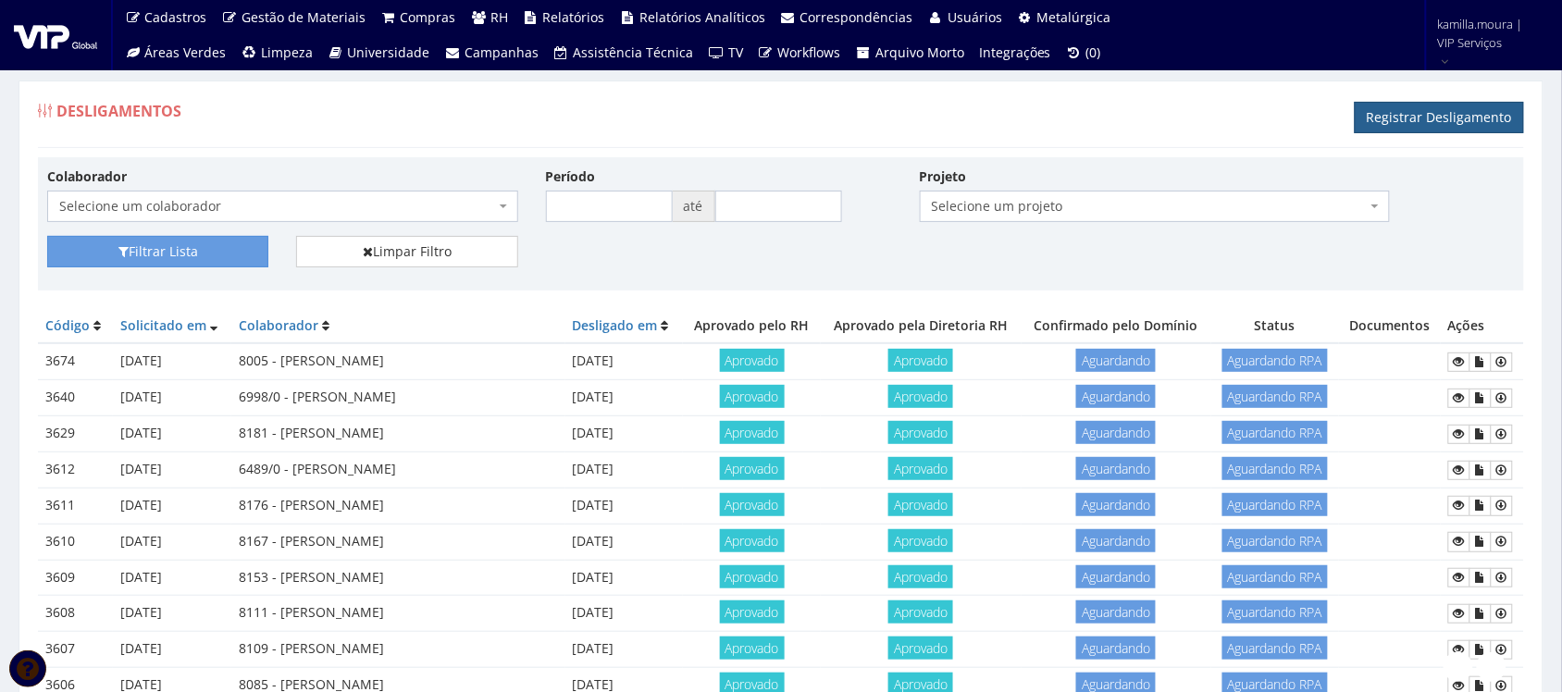
click at [1483, 121] on link "Registrar Desligamento" at bounding box center [1439, 117] width 169 height 31
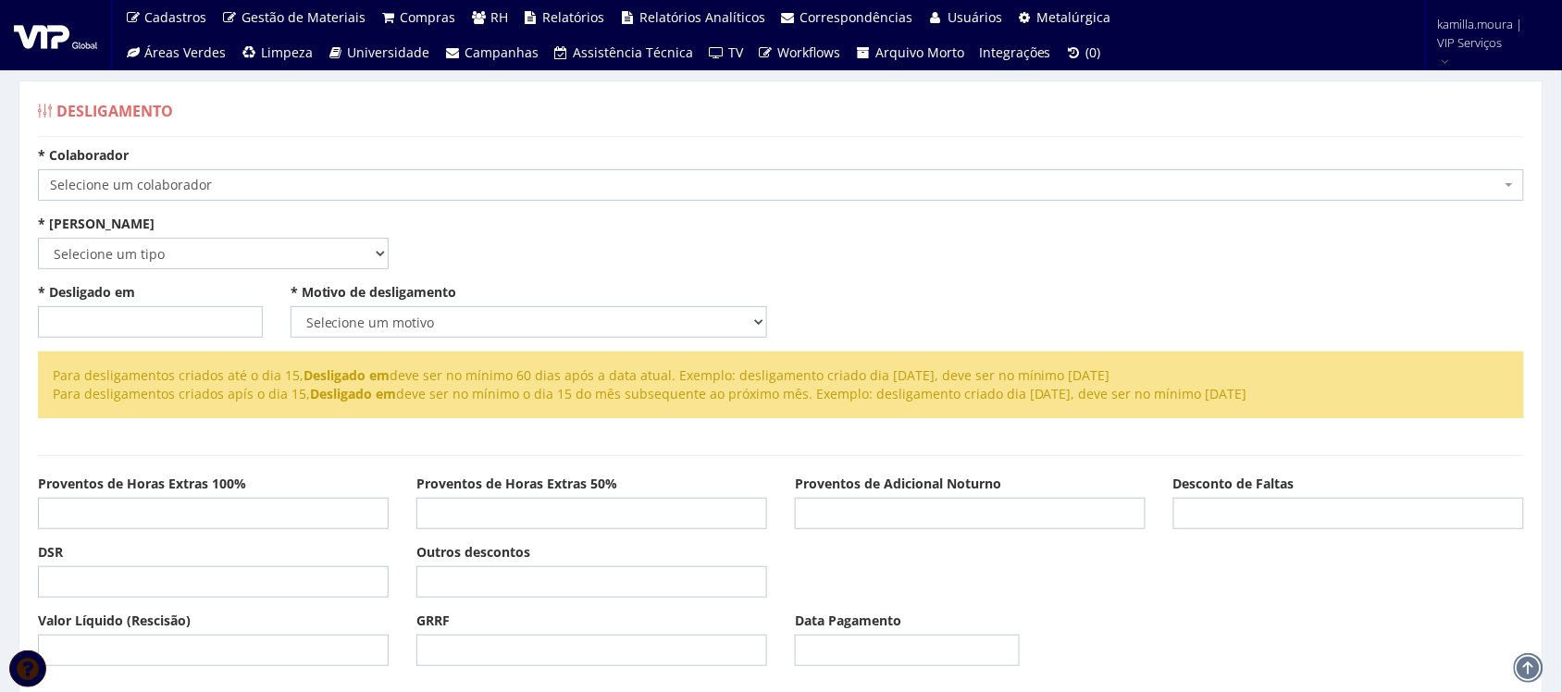
click at [1391, 174] on span "Selecione um colaborador" at bounding box center [781, 184] width 1486 height 31
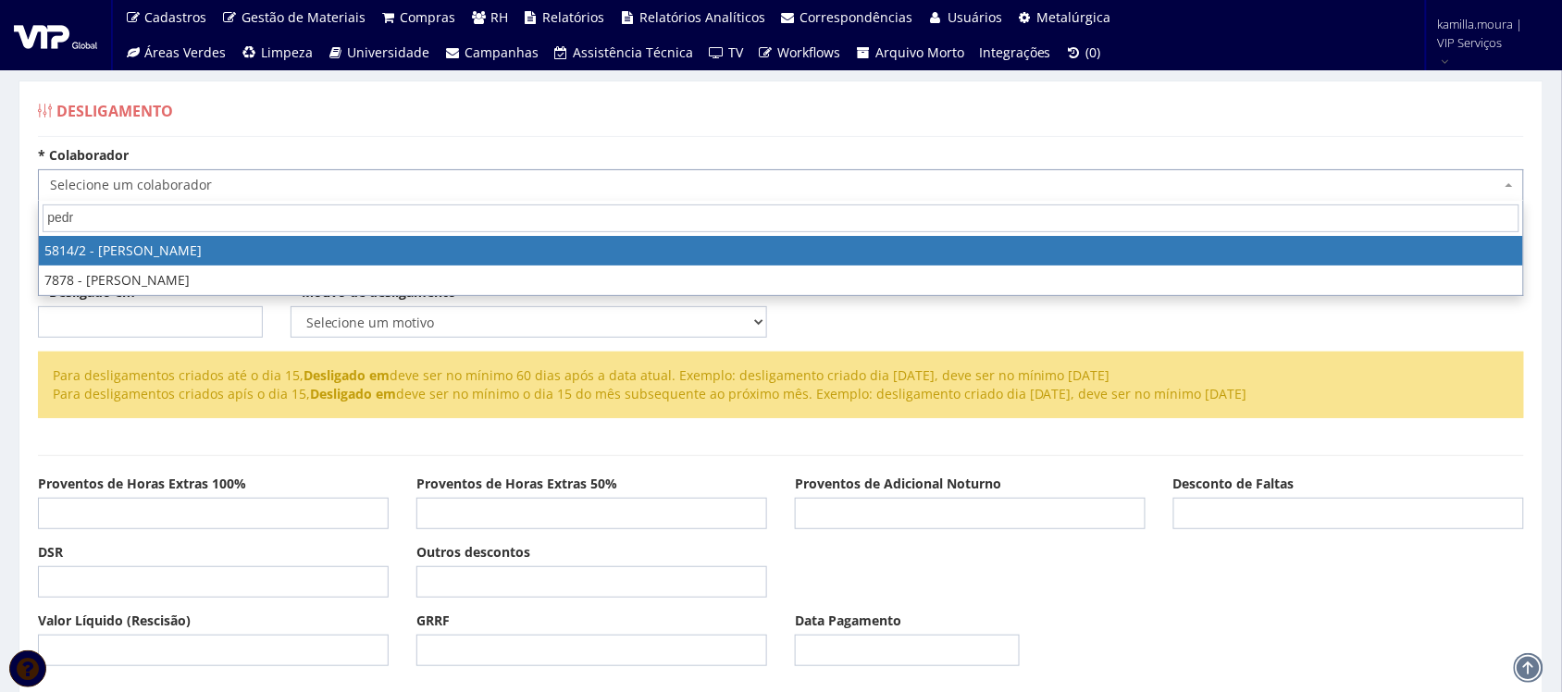
type input "pedro"
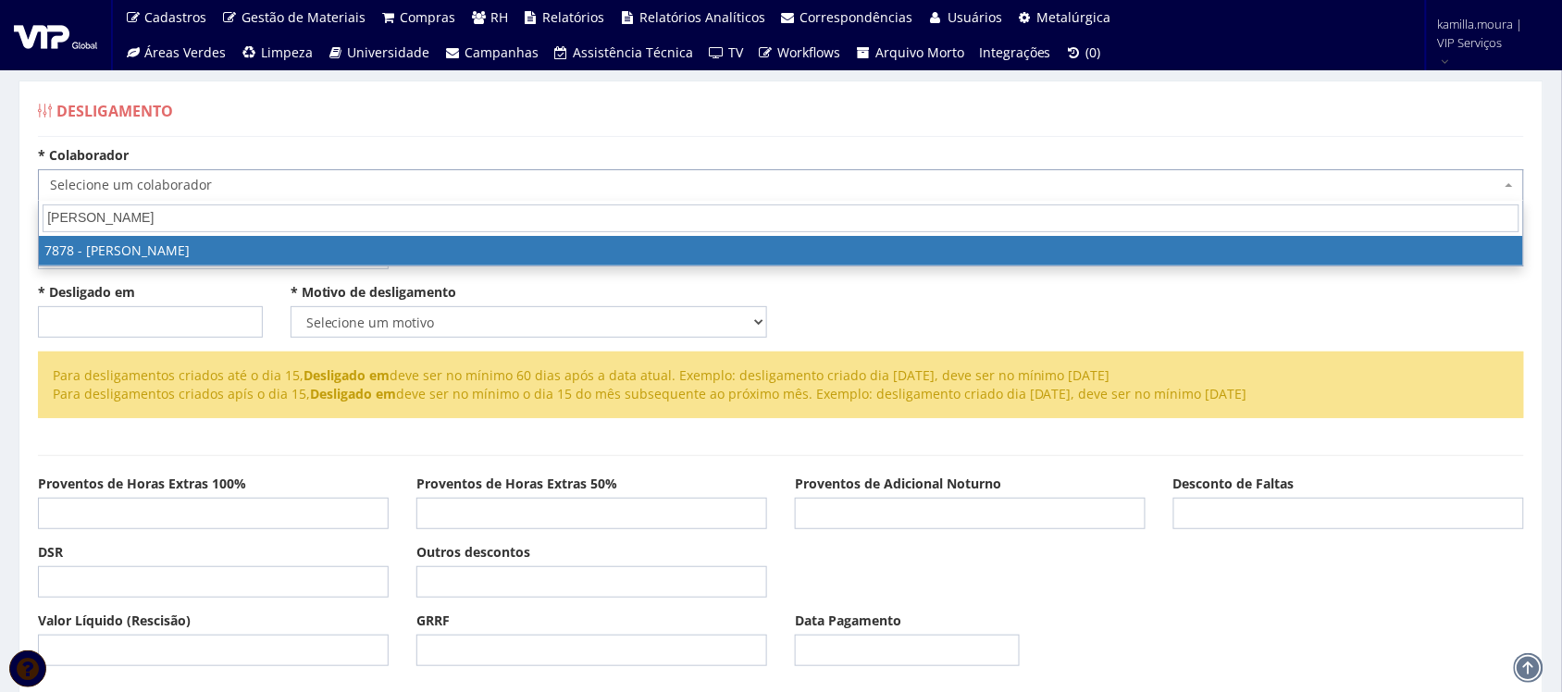
select select "2791"
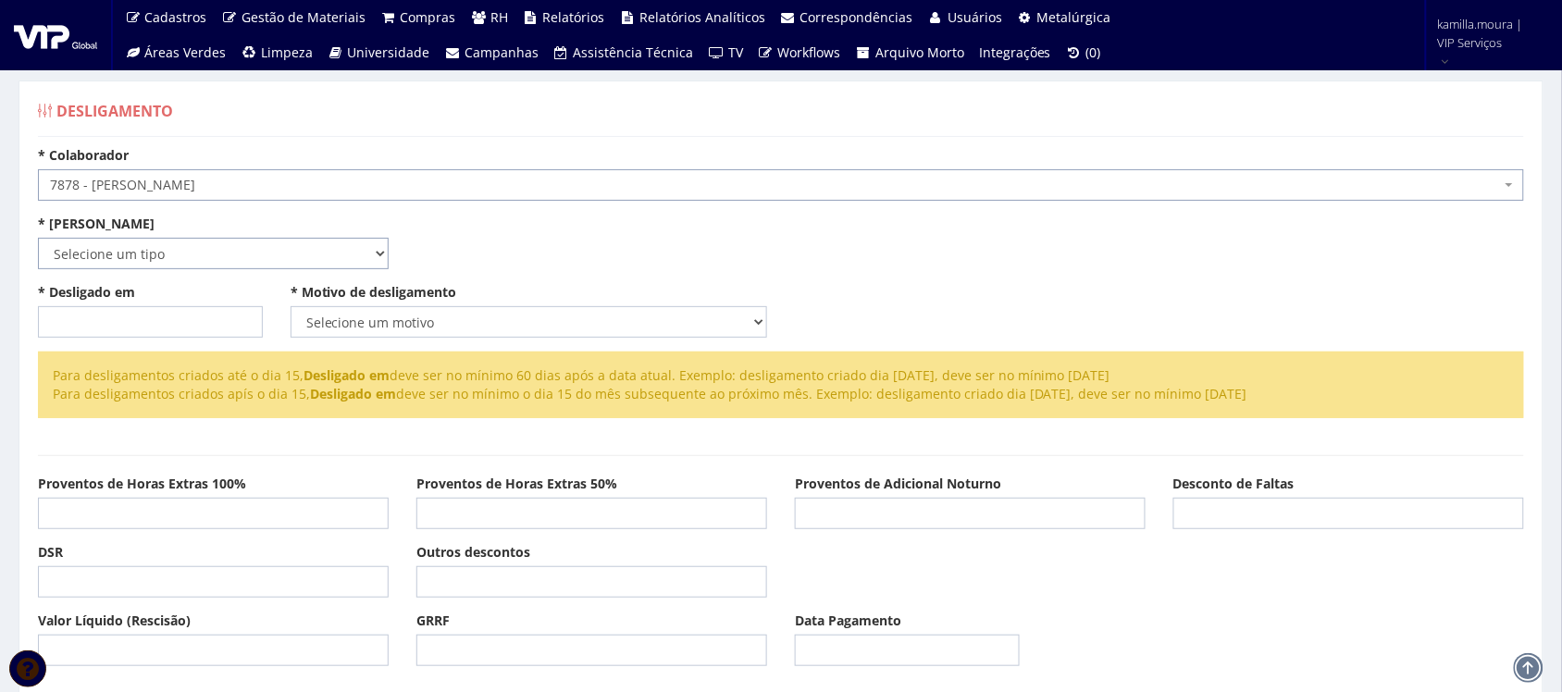
click at [176, 242] on select "Selecione um tipo Indenizado Trabalhando" at bounding box center [213, 253] width 351 height 31
select select "indenizado"
click at [38, 238] on select "Selecione um tipo Indenizado Trabalhando" at bounding box center [213, 253] width 351 height 31
click at [95, 315] on input "* Desligado em" at bounding box center [150, 321] width 225 height 31
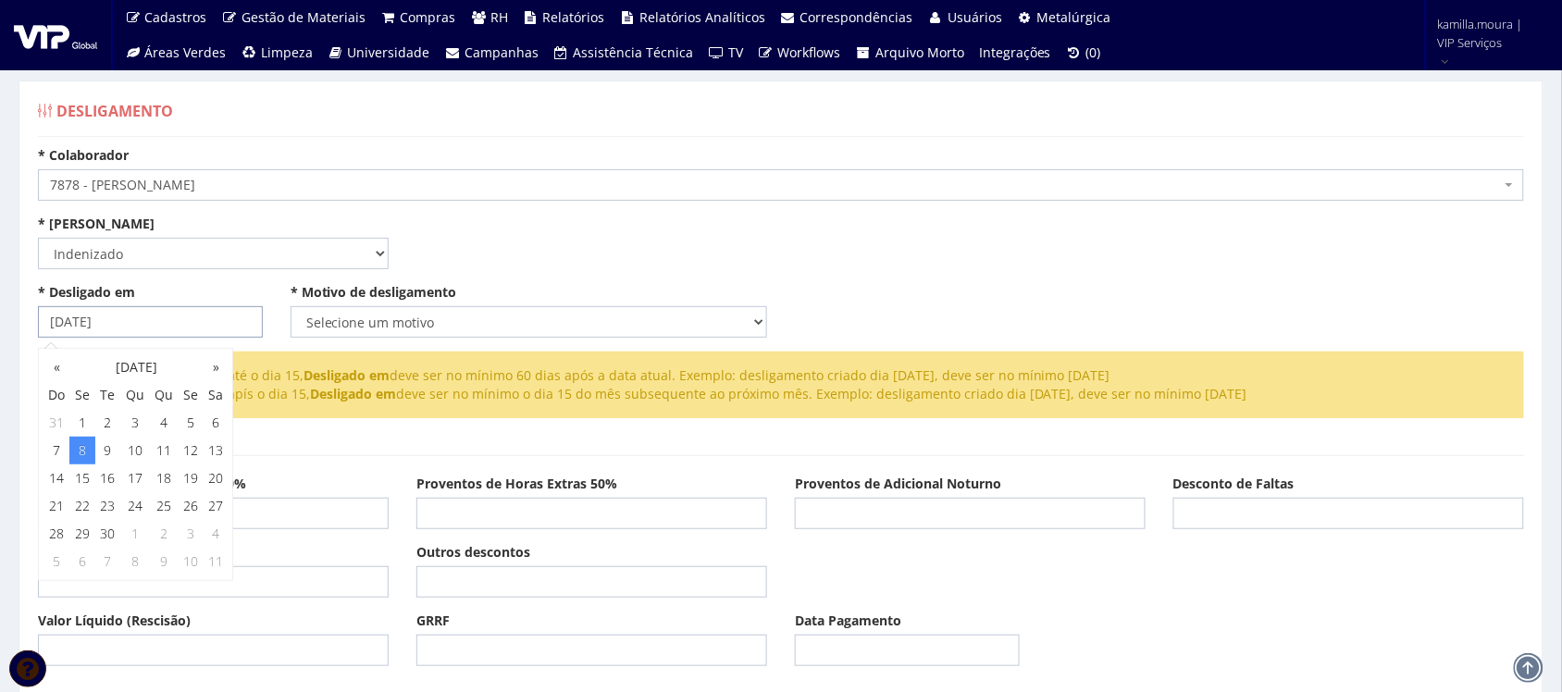
type input "08/09/2025"
click at [459, 319] on select "Selecione um motivo Com Justa Causa Sem Justa Causa Pedido de Demissão Término …" at bounding box center [529, 321] width 477 height 31
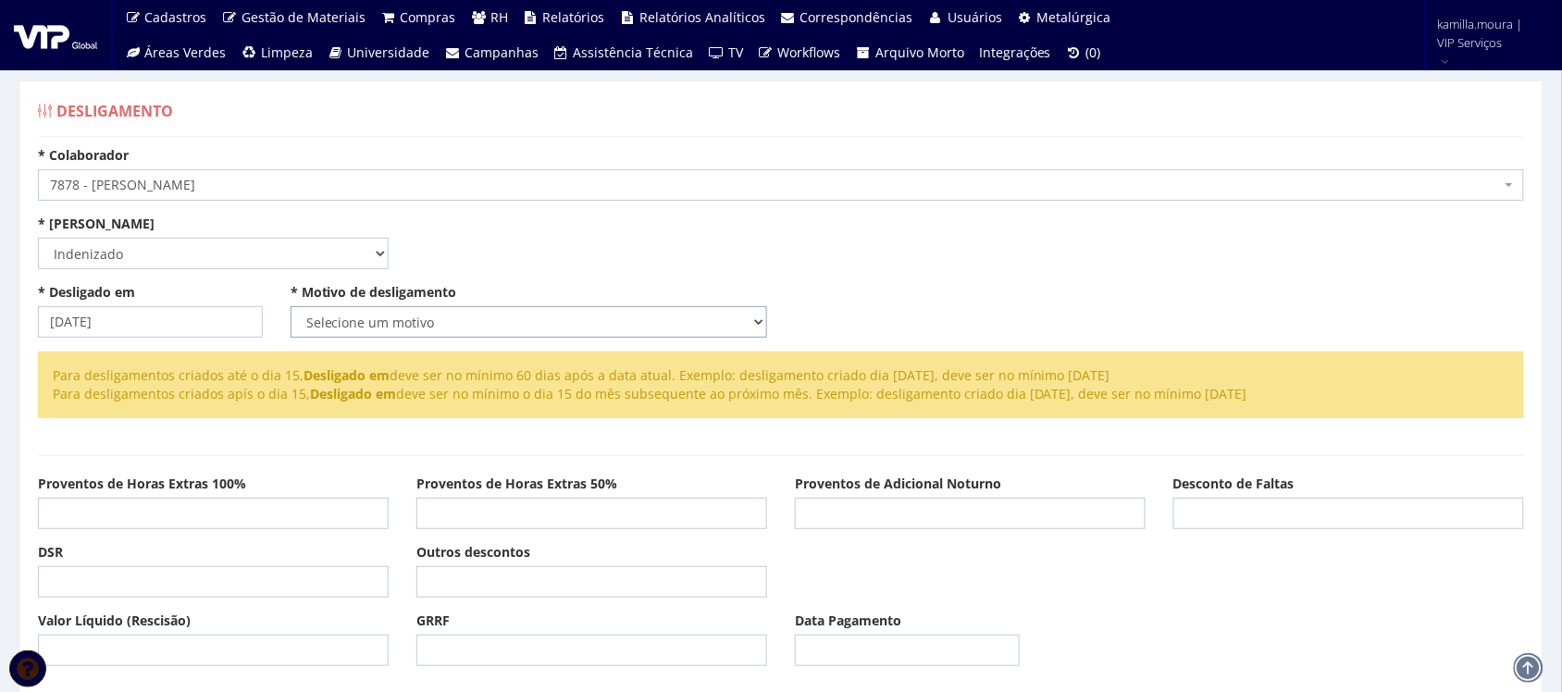
select select "com_justa_causa"
click at [291, 306] on select "Selecione um motivo Com Justa Causa Sem Justa Causa Pedido de Demissão Término …" at bounding box center [529, 321] width 477 height 31
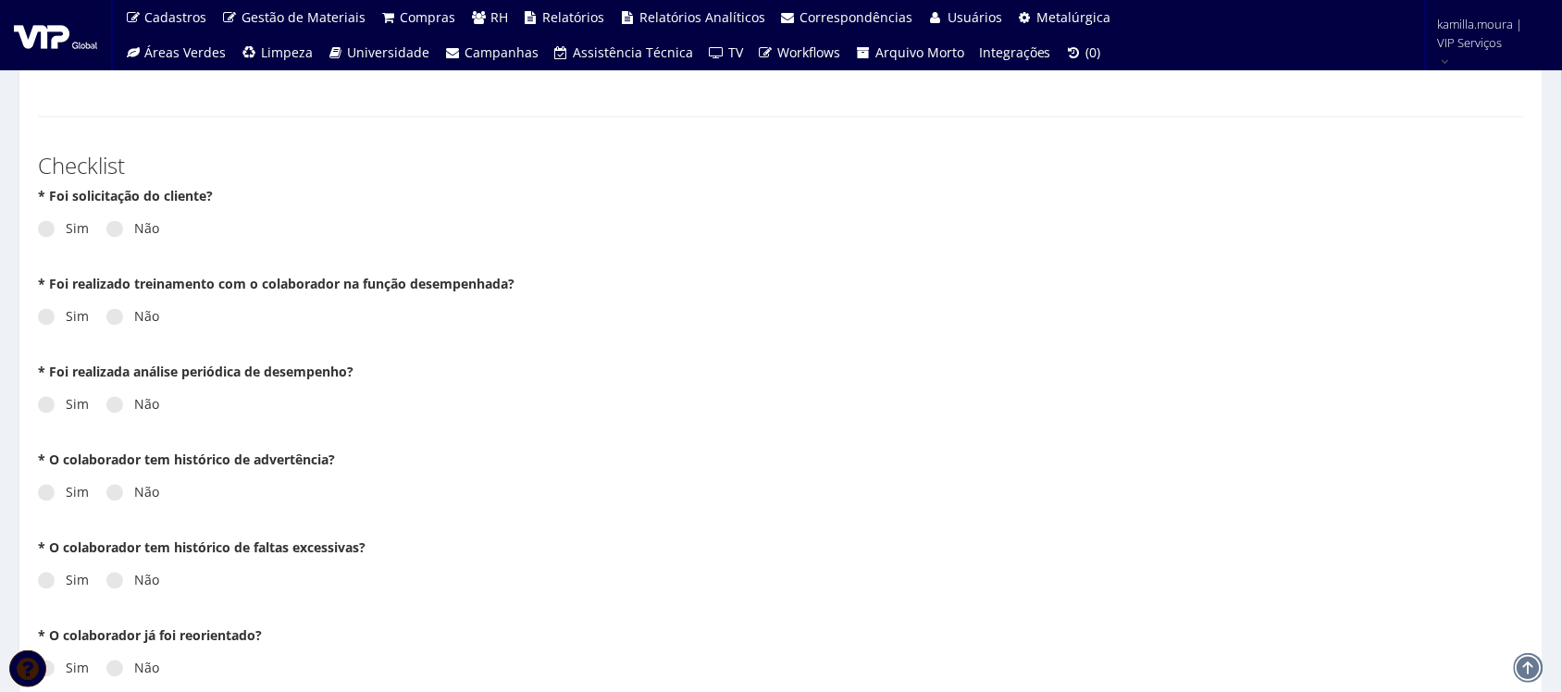
scroll to position [925, 0]
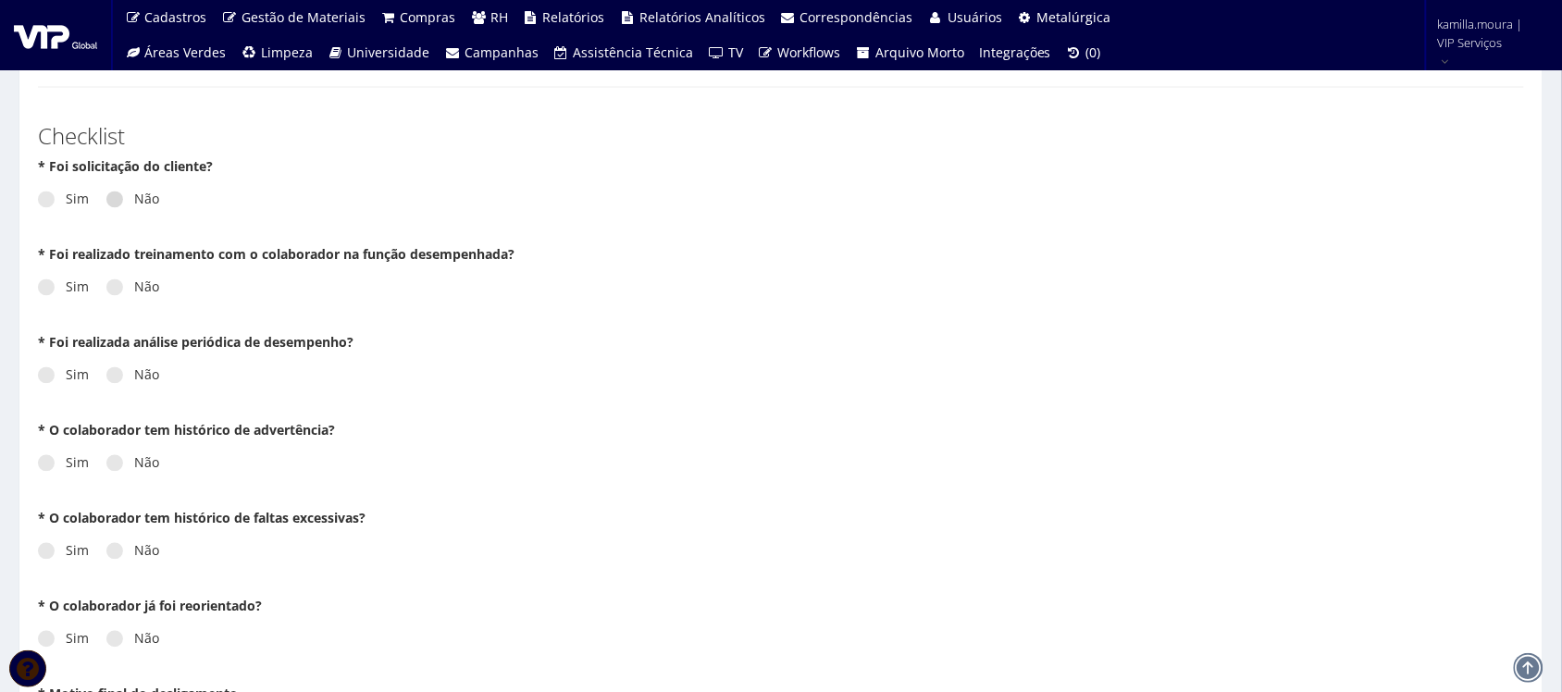
click at [130, 204] on label "Não" at bounding box center [132, 200] width 53 height 19
click at [134, 204] on input "Não" at bounding box center [140, 200] width 12 height 12
radio input "true"
click at [140, 296] on label "Não" at bounding box center [132, 288] width 53 height 19
click at [140, 294] on input "Não" at bounding box center [140, 288] width 12 height 12
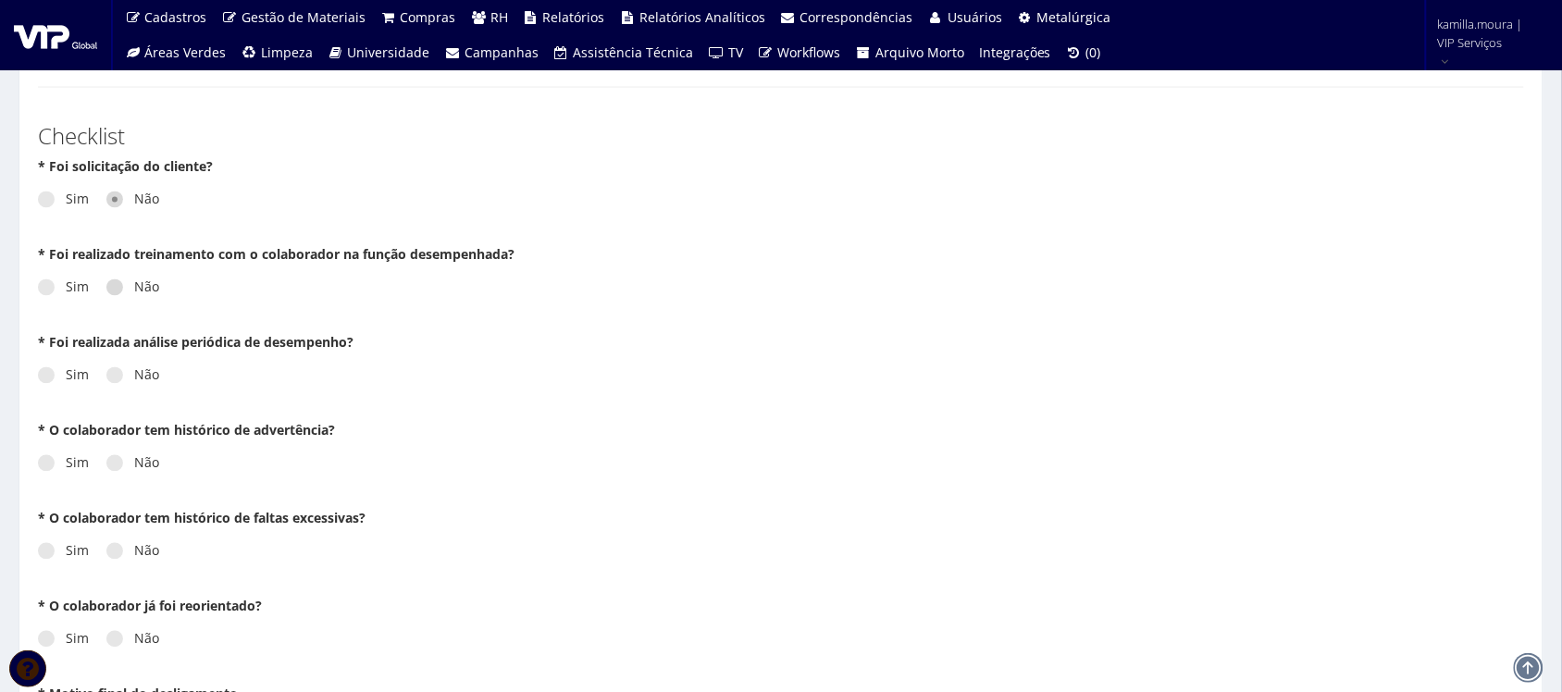
radio input "true"
click at [149, 395] on div "Sim Não" at bounding box center [781, 382] width 1486 height 51
click at [149, 380] on label "Não" at bounding box center [132, 375] width 53 height 19
click at [146, 380] on input "Não" at bounding box center [140, 376] width 12 height 12
radio input "true"
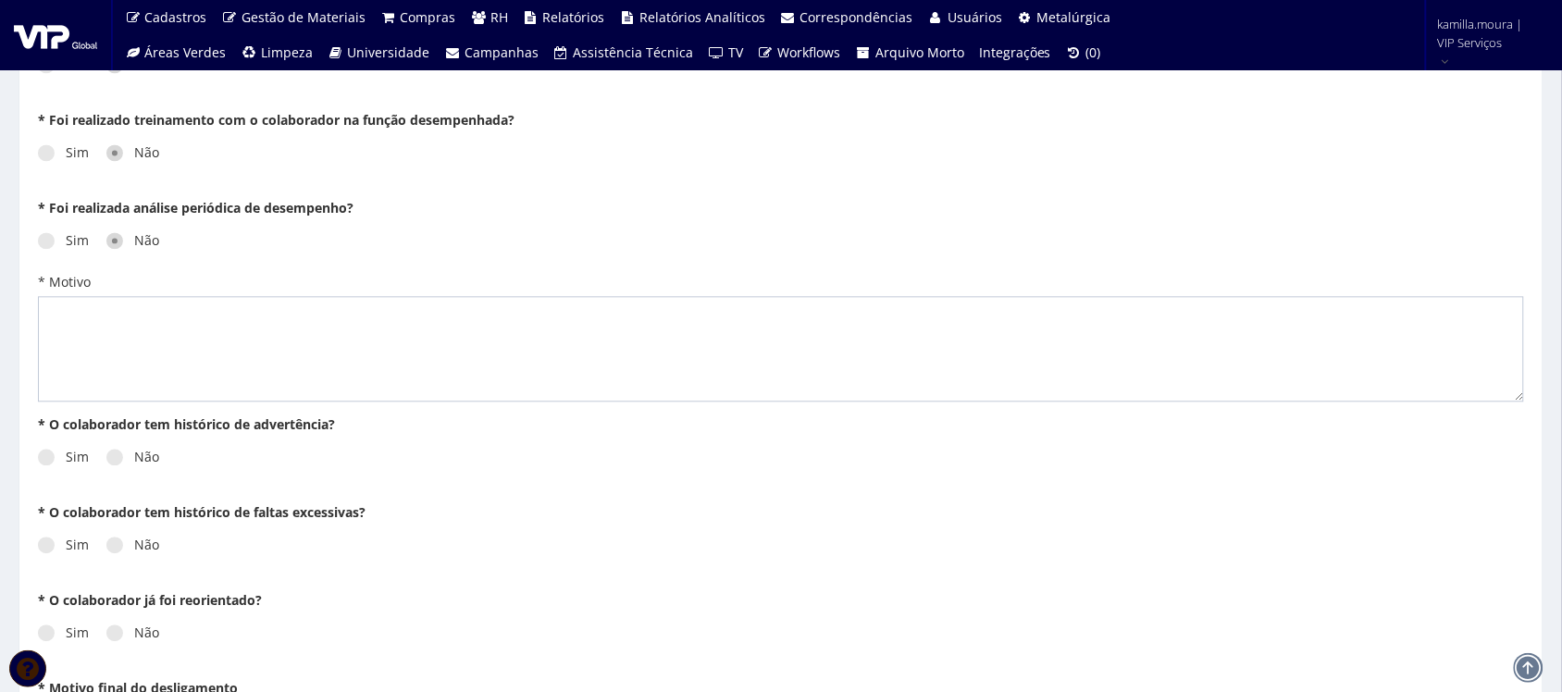
scroll to position [1157, 0]
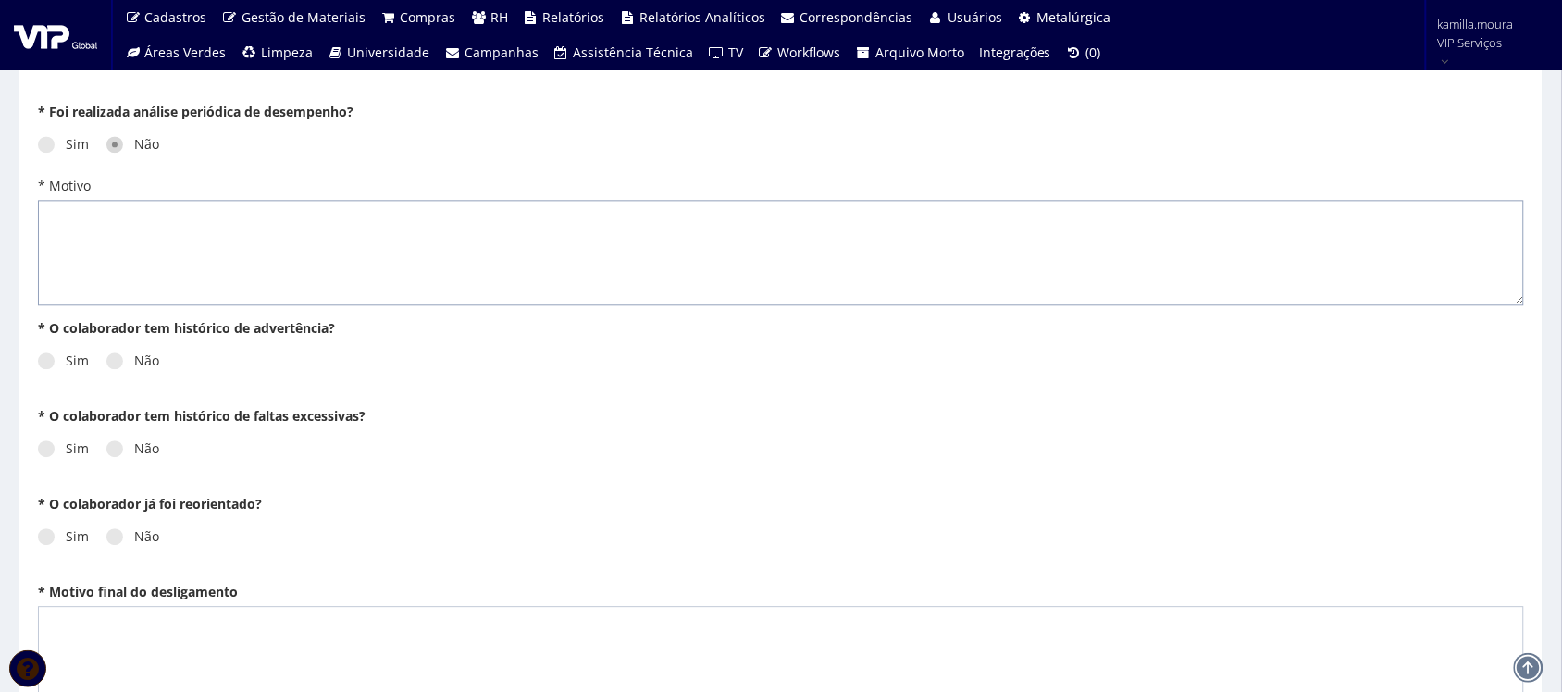
click at [167, 201] on textarea "* Motivo" at bounding box center [781, 252] width 1486 height 105
type textarea "n/a"
click at [132, 366] on label "Não" at bounding box center [132, 361] width 53 height 19
click at [134, 366] on input "Não" at bounding box center [140, 361] width 12 height 12
radio input "true"
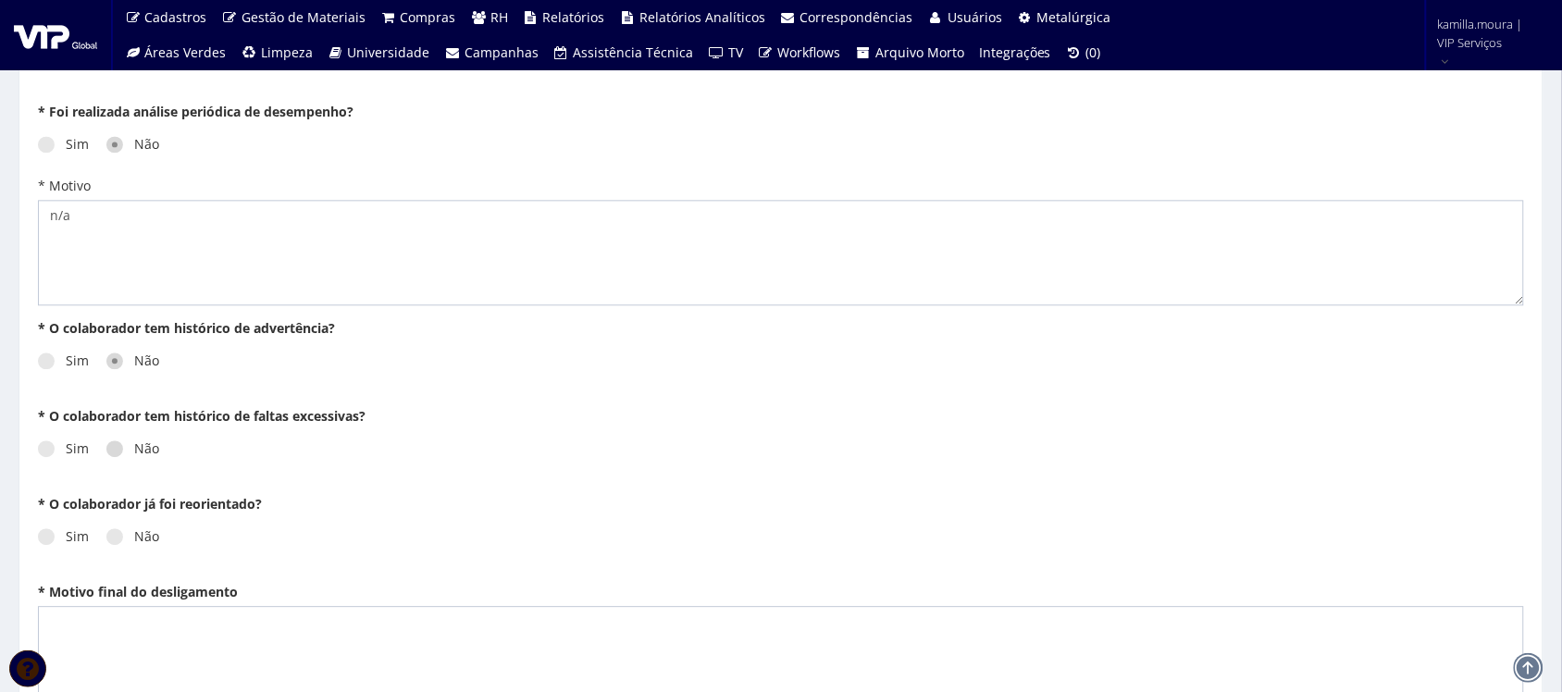
click at [121, 445] on label "Não" at bounding box center [132, 449] width 53 height 19
click at [134, 445] on input "Não" at bounding box center [140, 449] width 12 height 12
radio input "true"
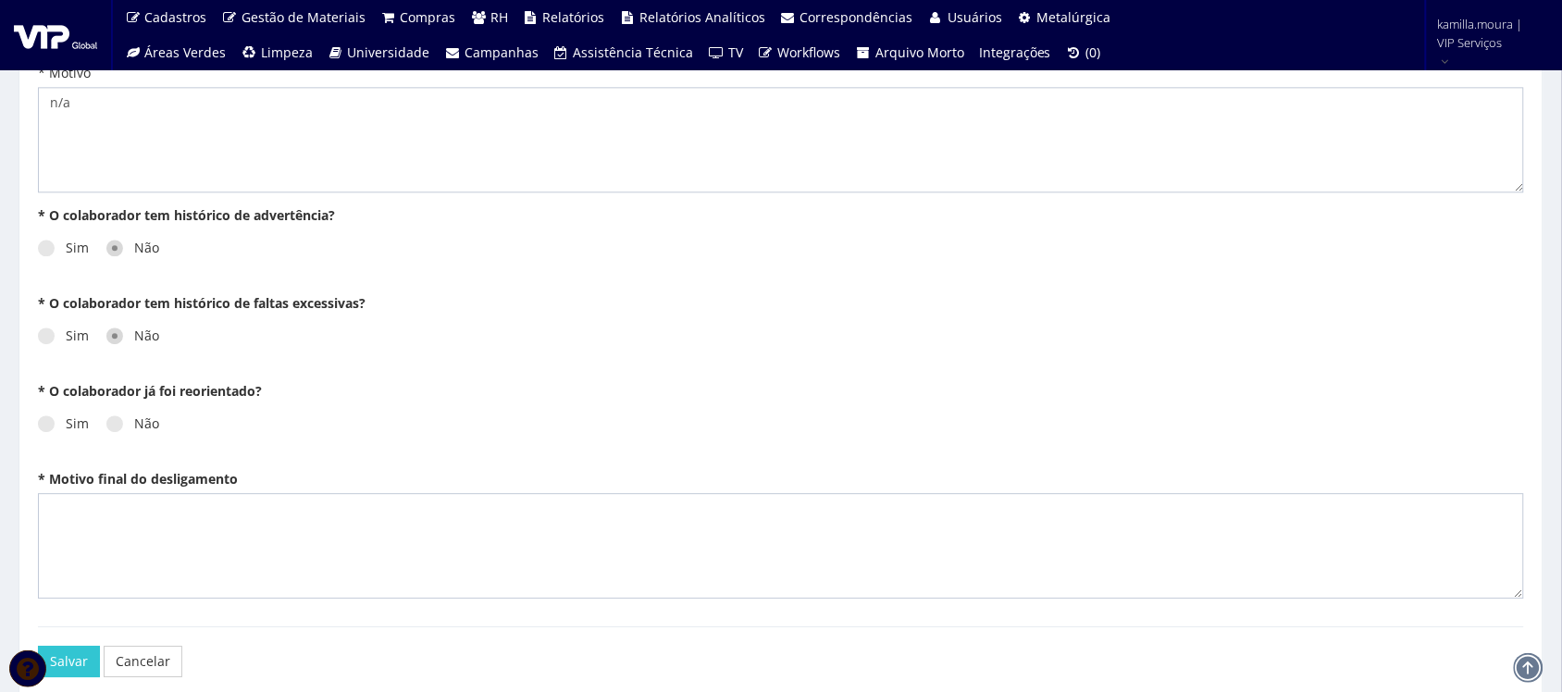
scroll to position [1368, 0]
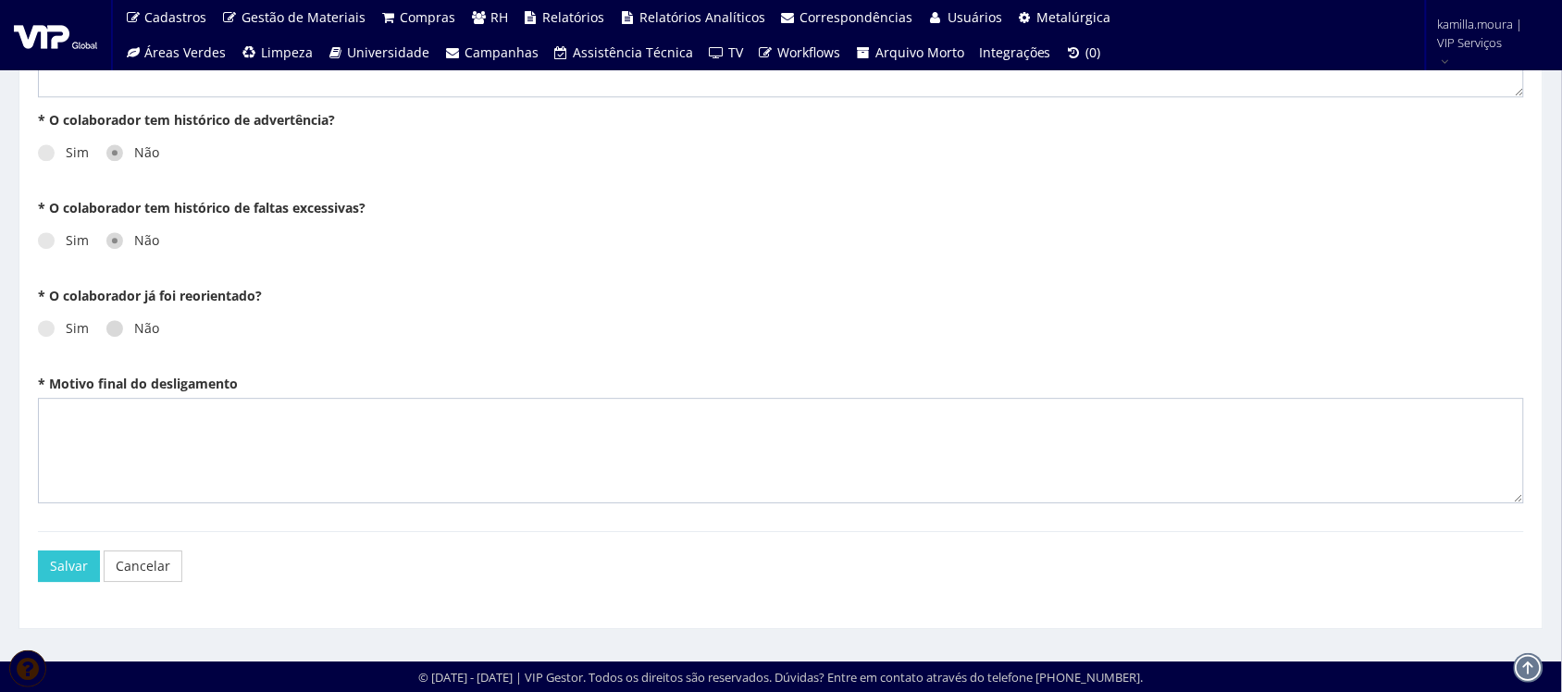
click at [155, 326] on label "Não" at bounding box center [132, 328] width 53 height 19
click at [146, 326] on input "Não" at bounding box center [140, 329] width 12 height 12
radio input "true"
click at [97, 424] on textarea "* Motivo final do desligamento" at bounding box center [781, 450] width 1486 height 105
type textarea "n/a"
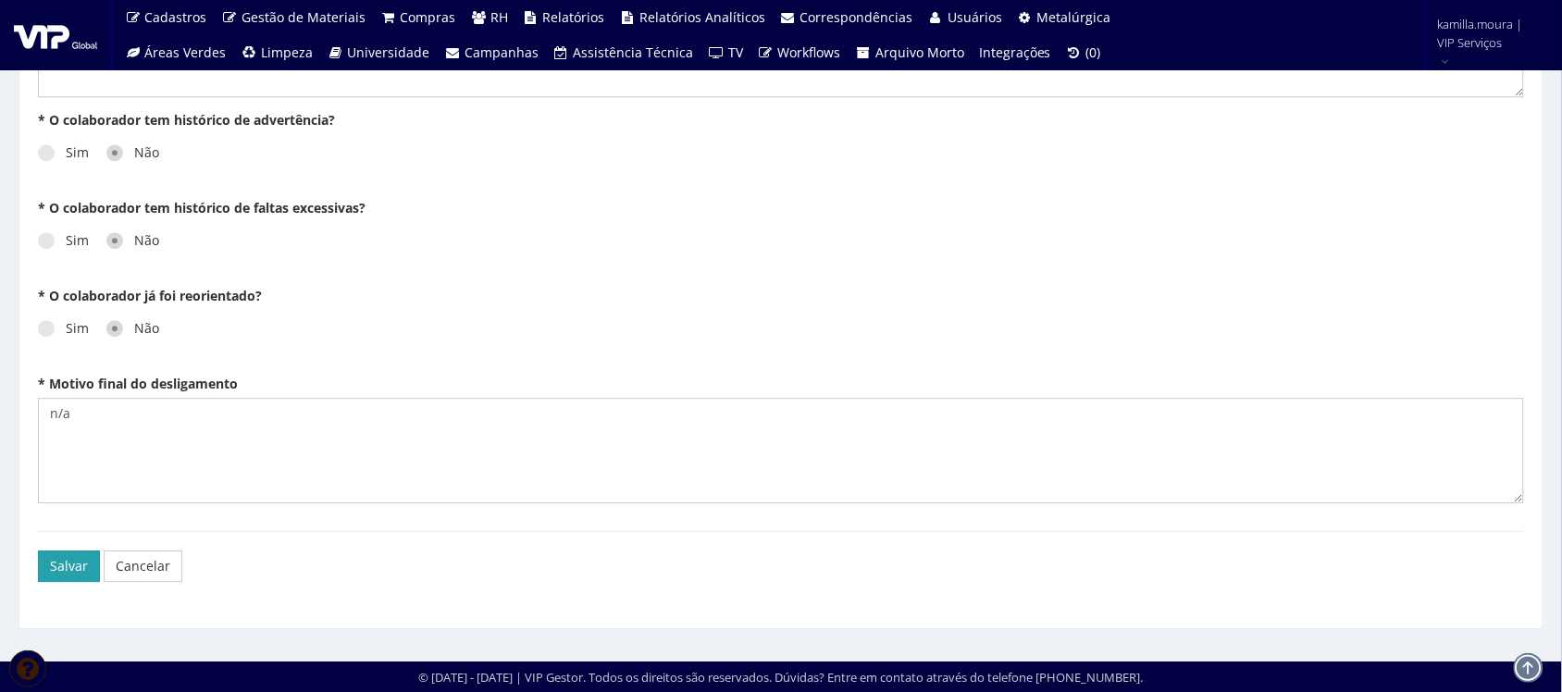
click at [60, 563] on button "Salvar" at bounding box center [69, 566] width 62 height 31
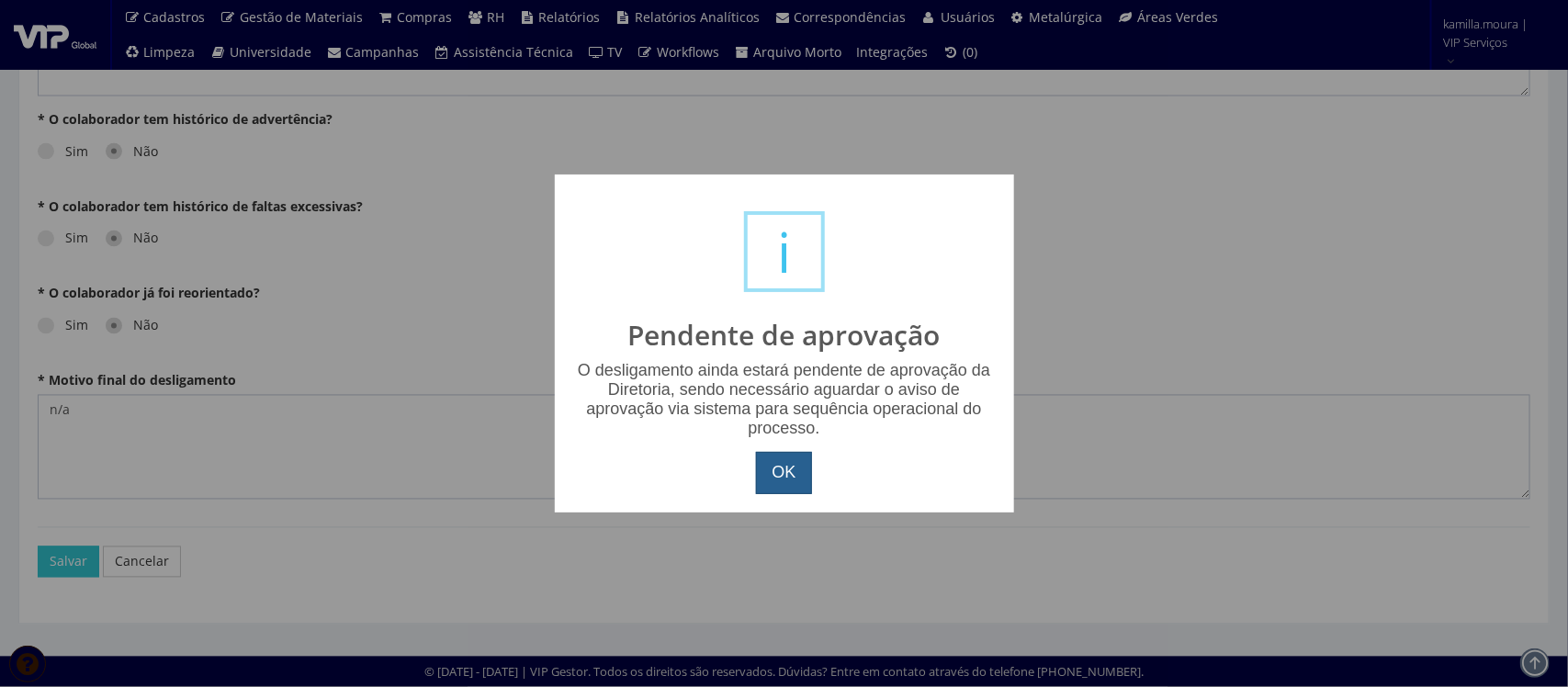
click at [782, 491] on button "OK" at bounding box center [784, 473] width 56 height 43
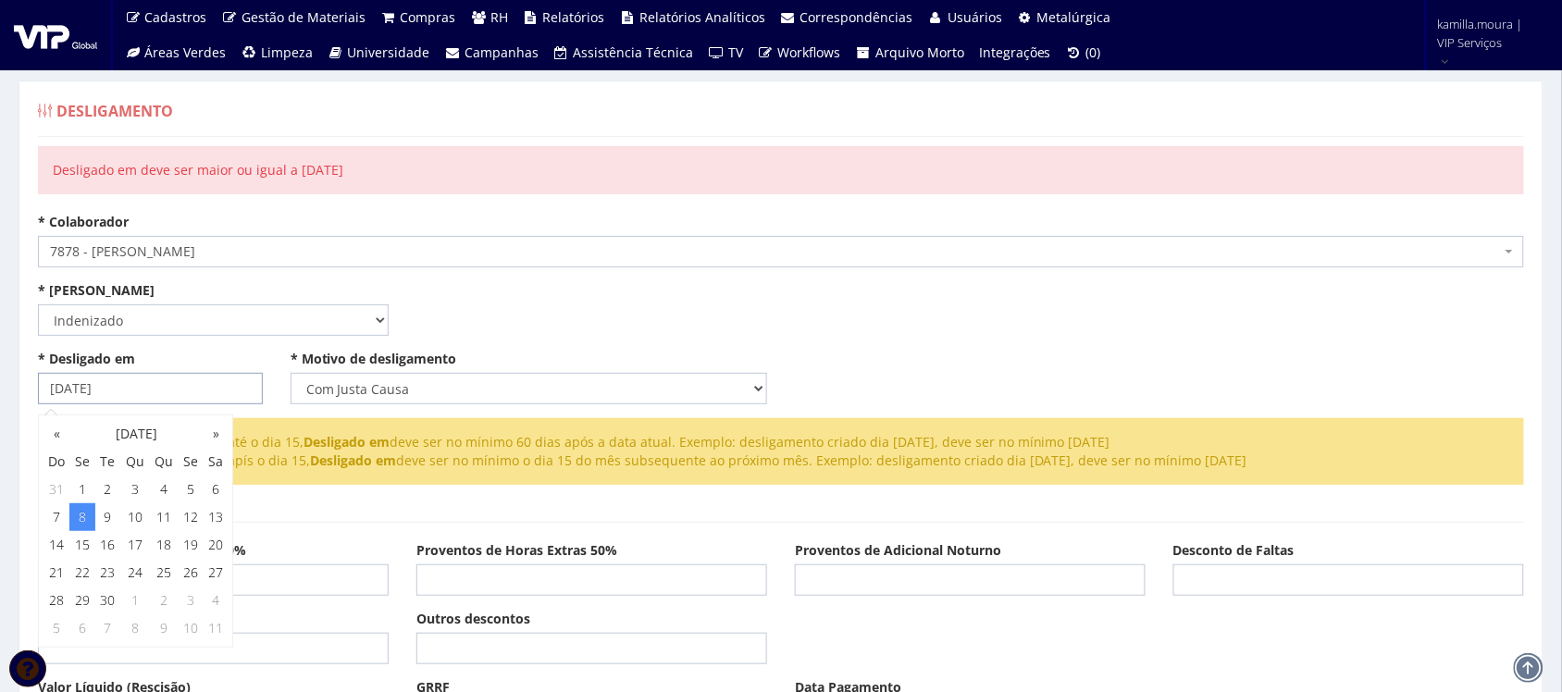
drag, startPoint x: 146, startPoint y: 380, endPoint x: 0, endPoint y: 385, distance: 146.3
type input "[DATE]"
click at [551, 303] on div "* Aviso Prévio Selecione um tipo Indenizado Trabalhando * Data de Início do Avi…" at bounding box center [781, 315] width 1514 height 68
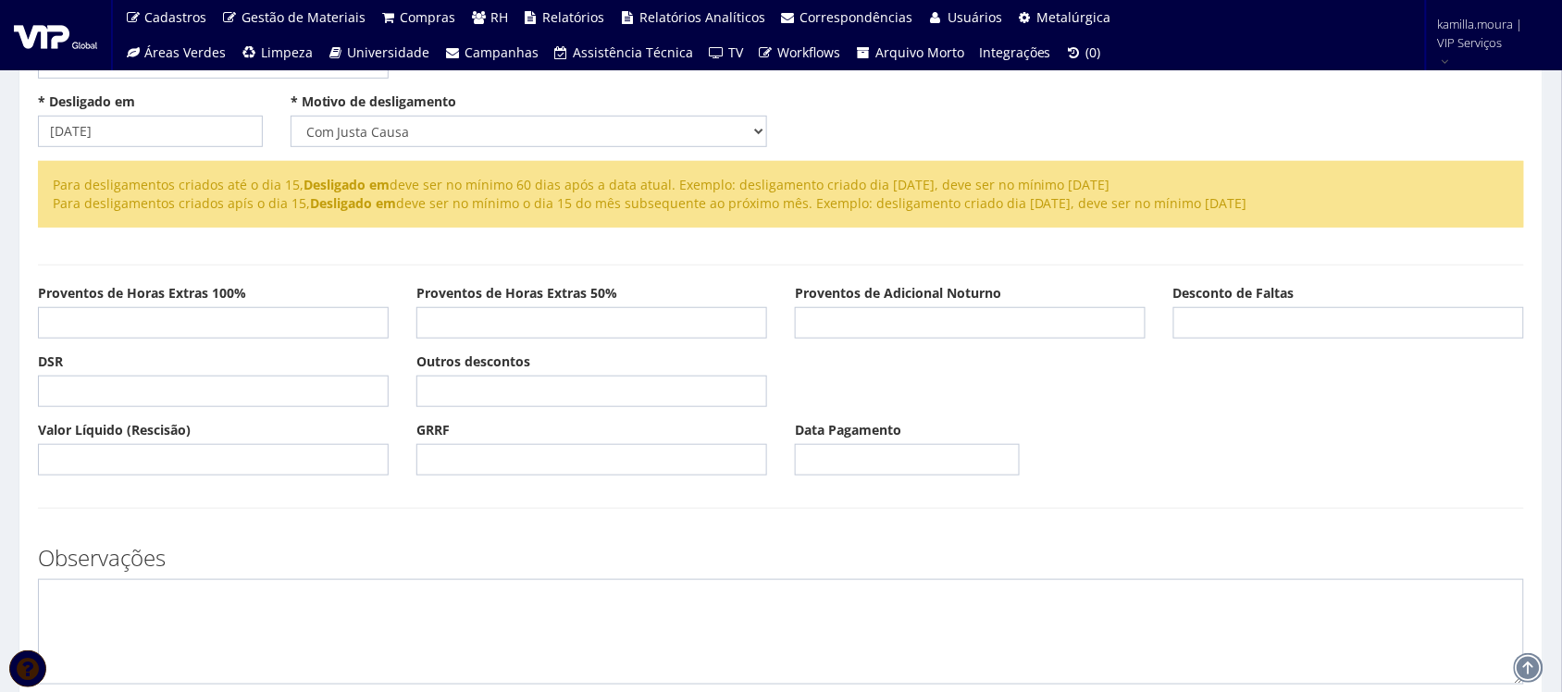
scroll to position [463, 0]
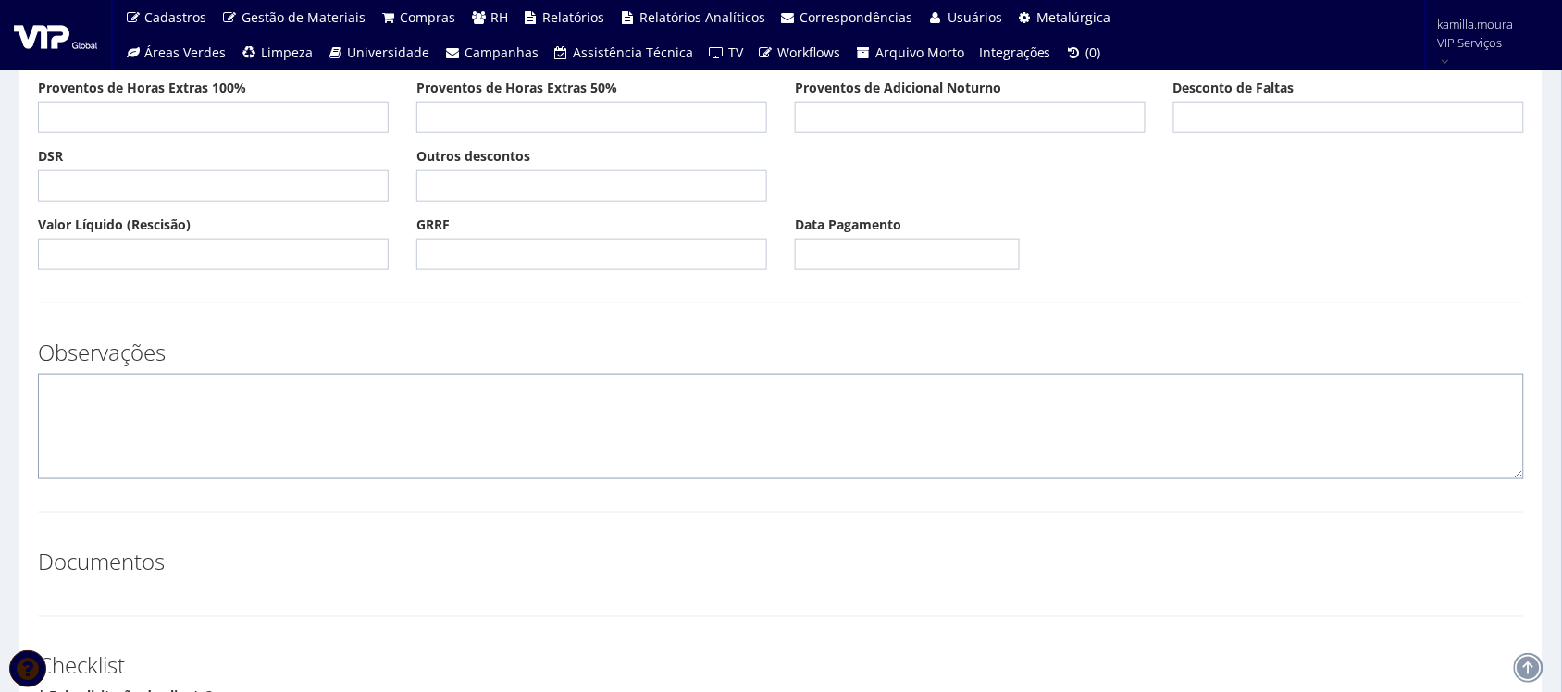
click at [287, 450] on textarea at bounding box center [781, 426] width 1486 height 105
type textarea "d"
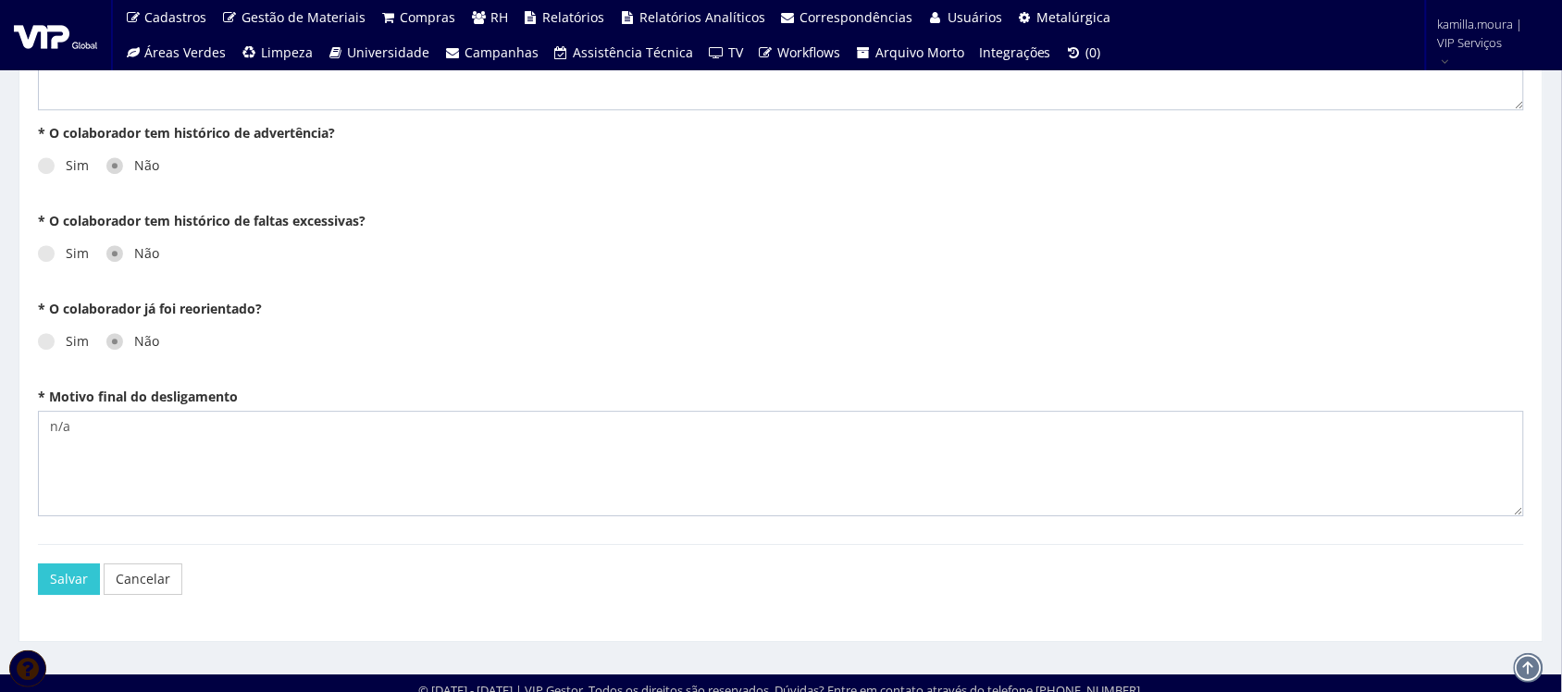
scroll to position [1435, 0]
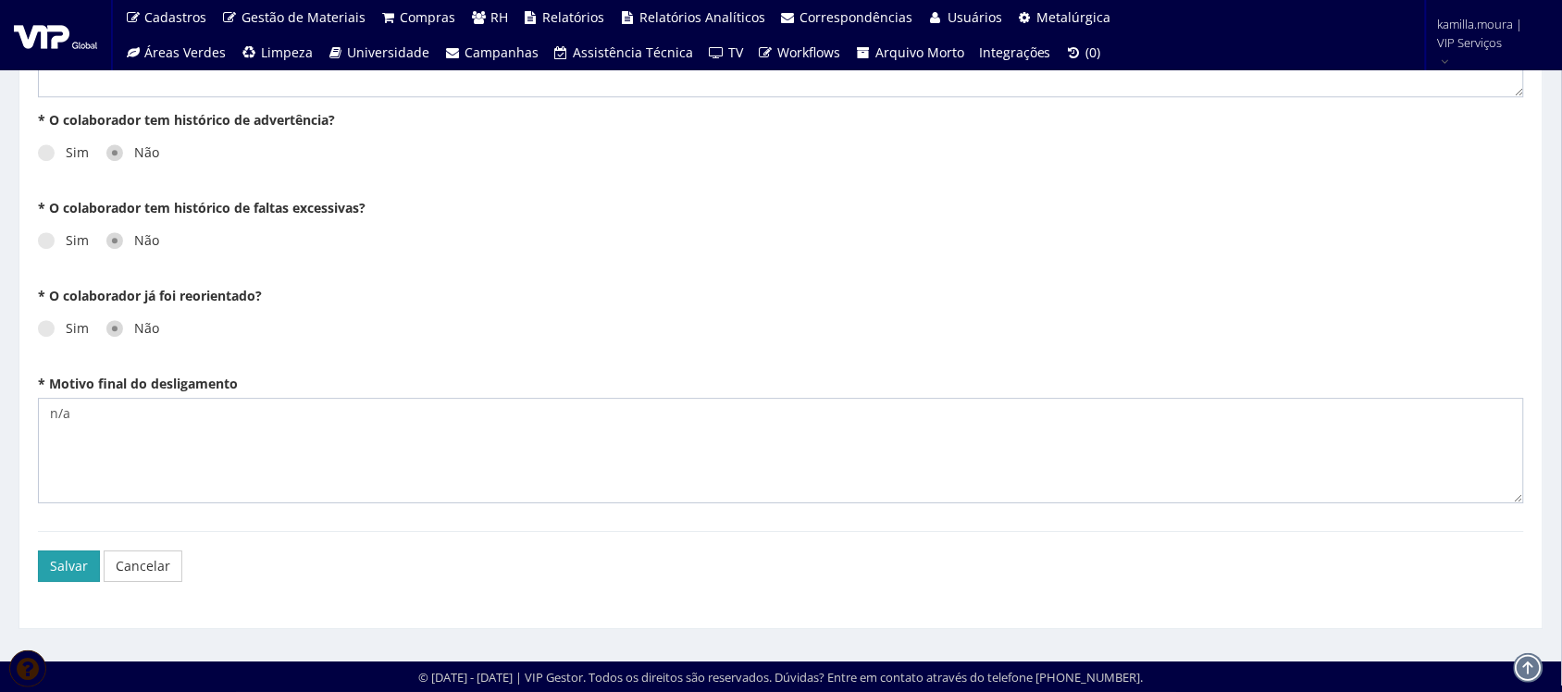
type textarea "DESLIGADO EM 08/09/2025"
click at [44, 562] on button "Salvar" at bounding box center [69, 566] width 62 height 31
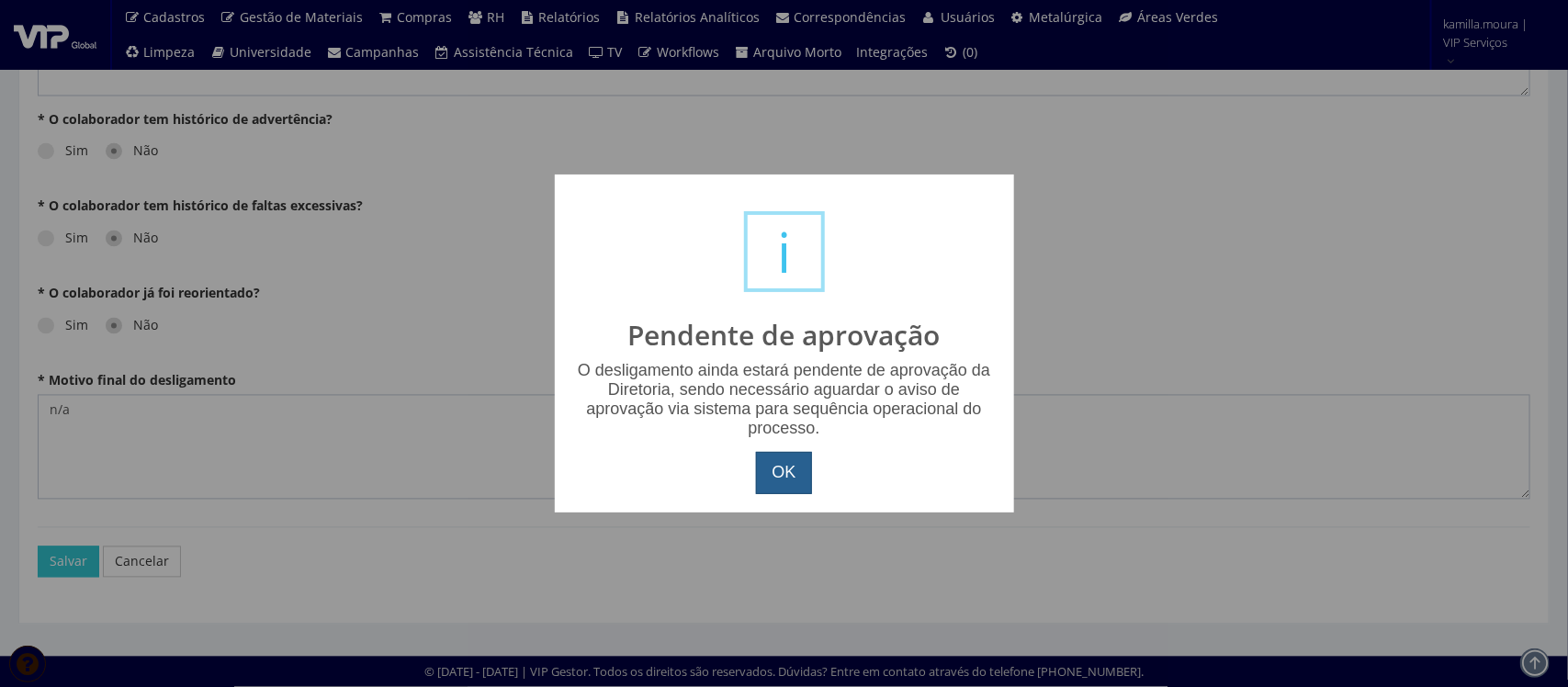
click at [795, 474] on button "OK" at bounding box center [784, 473] width 56 height 43
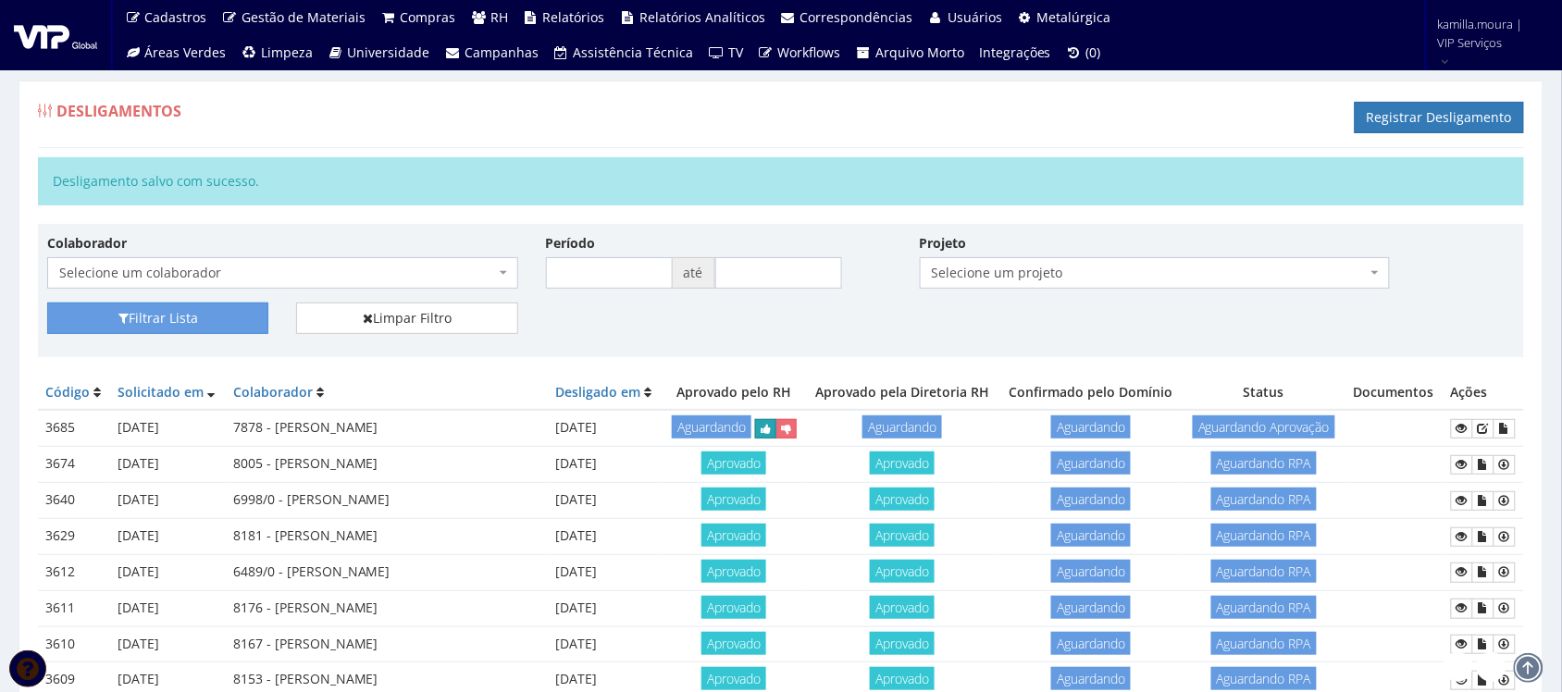
click at [761, 426] on button "submit" at bounding box center [765, 428] width 21 height 19
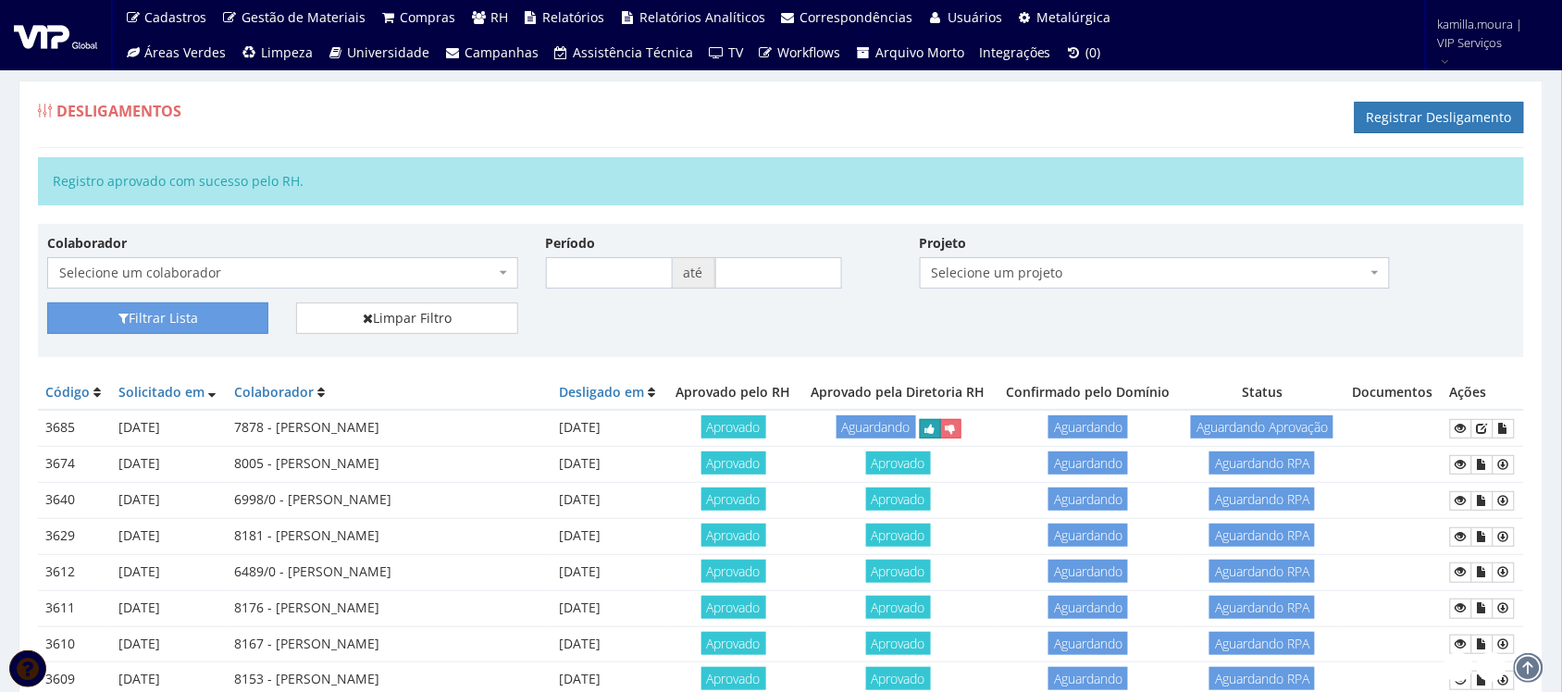
click at [925, 427] on icon "submit" at bounding box center [930, 429] width 10 height 13
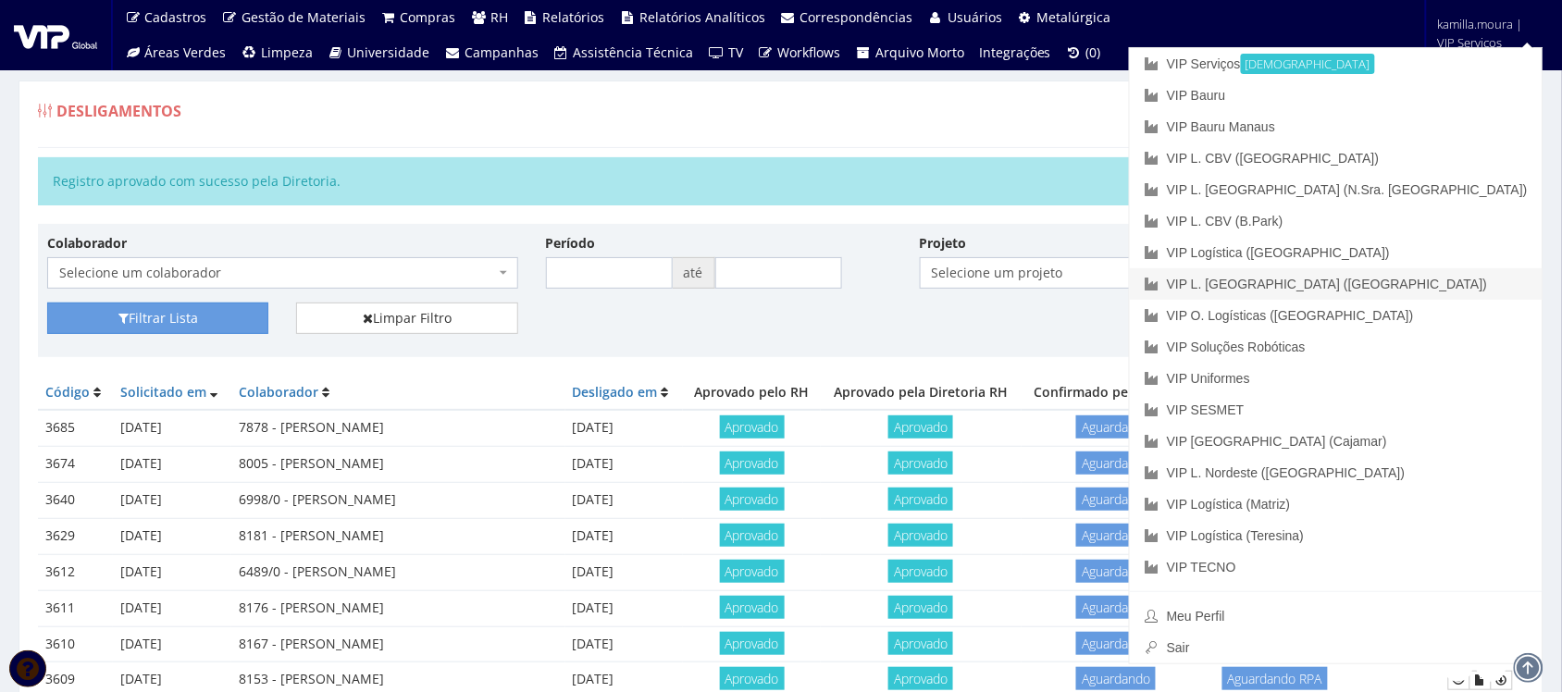
click at [1435, 279] on link "VIP L. [GEOGRAPHIC_DATA] ([GEOGRAPHIC_DATA])" at bounding box center [1336, 283] width 413 height 31
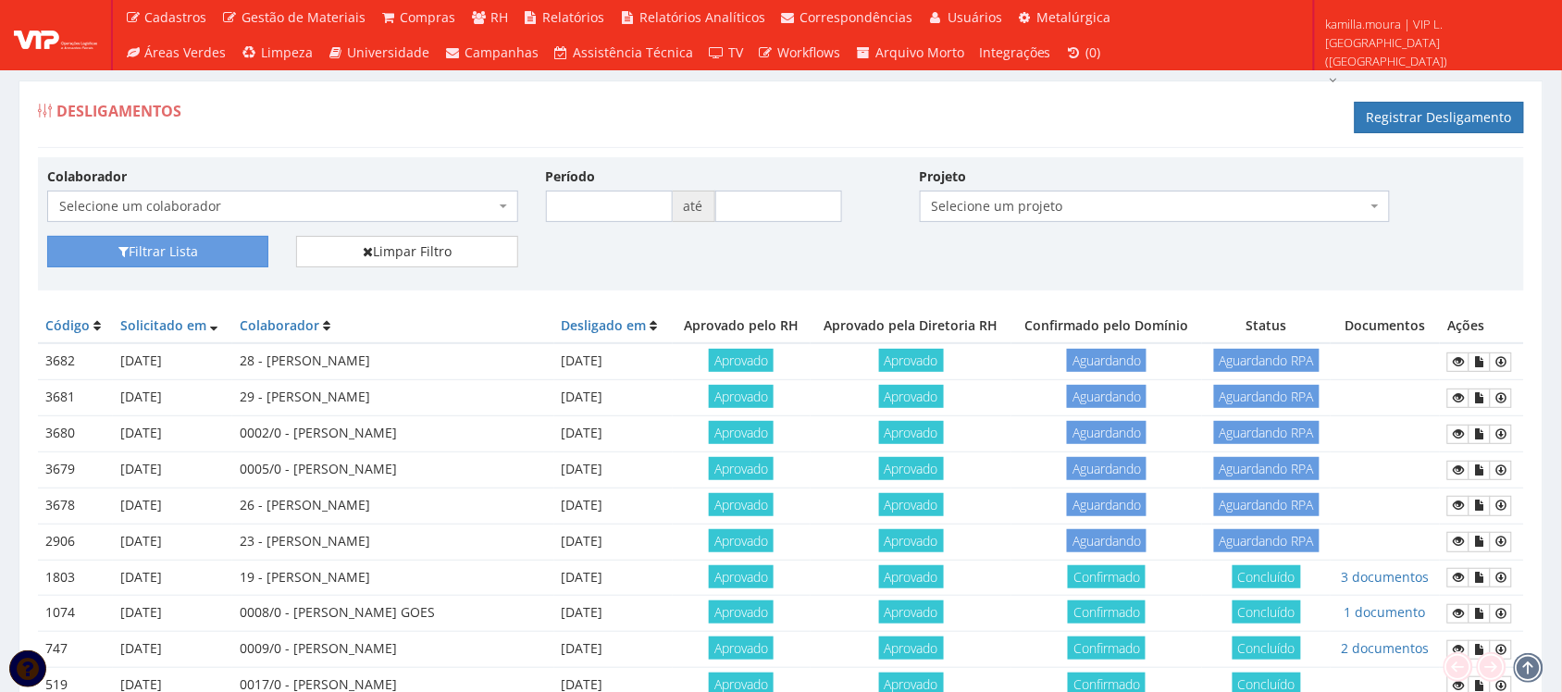
click at [706, 649] on form "Aprovado" at bounding box center [741, 648] width 123 height 19
drag, startPoint x: 259, startPoint y: 352, endPoint x: 282, endPoint y: 379, distance: 36.1
click at [455, 367] on td "28 - LUCAS SANTOS DA CRUZ" at bounding box center [393, 361] width 322 height 36
drag, startPoint x: 250, startPoint y: 394, endPoint x: 431, endPoint y: 398, distance: 181.4
click at [431, 398] on td "29 - DANRLEY SIQUEIRA DE SOUZA" at bounding box center [393, 398] width 322 height 36
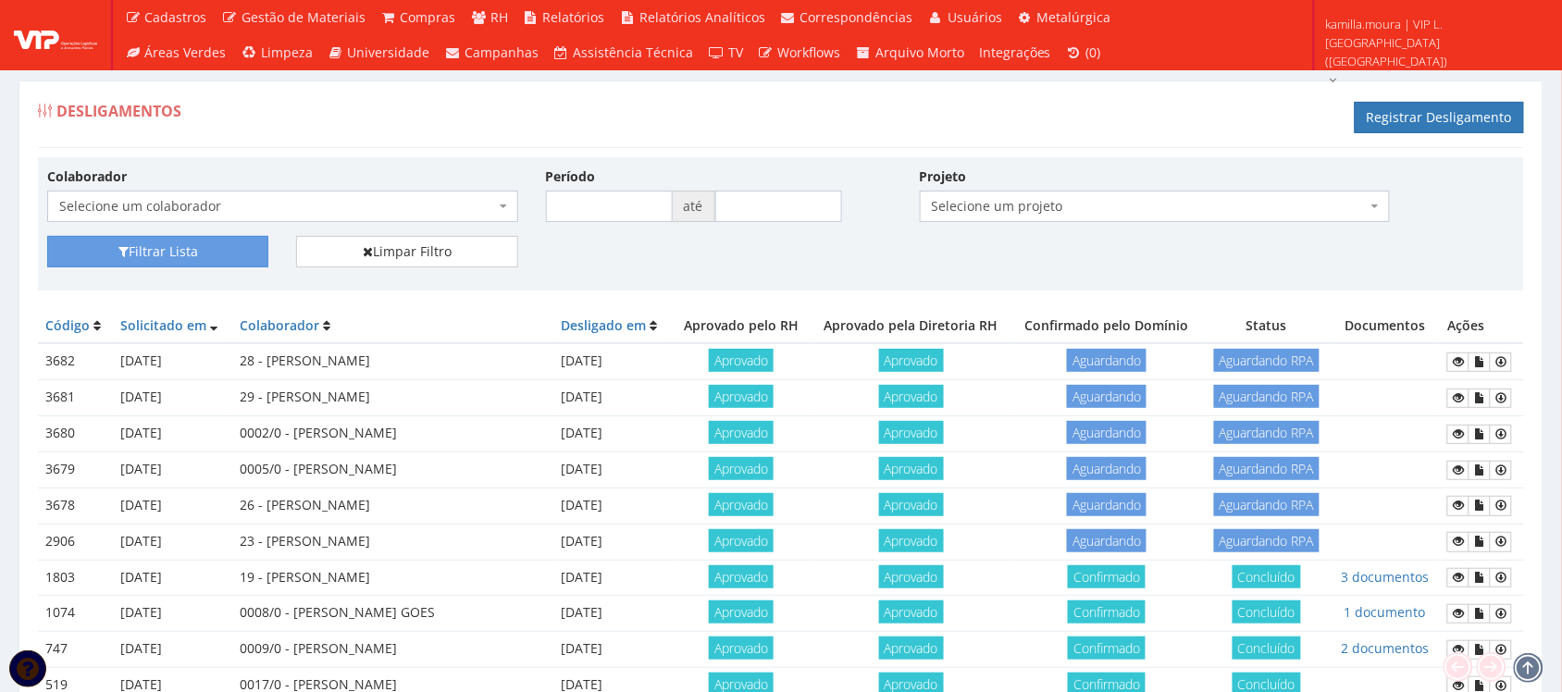
drag, startPoint x: 283, startPoint y: 437, endPoint x: 458, endPoint y: 440, distance: 174.9
click at [458, 440] on td "0002/0 - DEIDIVAN SANTOS LIMA" at bounding box center [393, 434] width 322 height 36
click at [403, 500] on td "26 - ADELMO SANTOS OLIVEIRA" at bounding box center [393, 506] width 322 height 36
click at [417, 509] on td "26 - ADELMO SANTOS OLIVEIRA" at bounding box center [393, 506] width 322 height 36
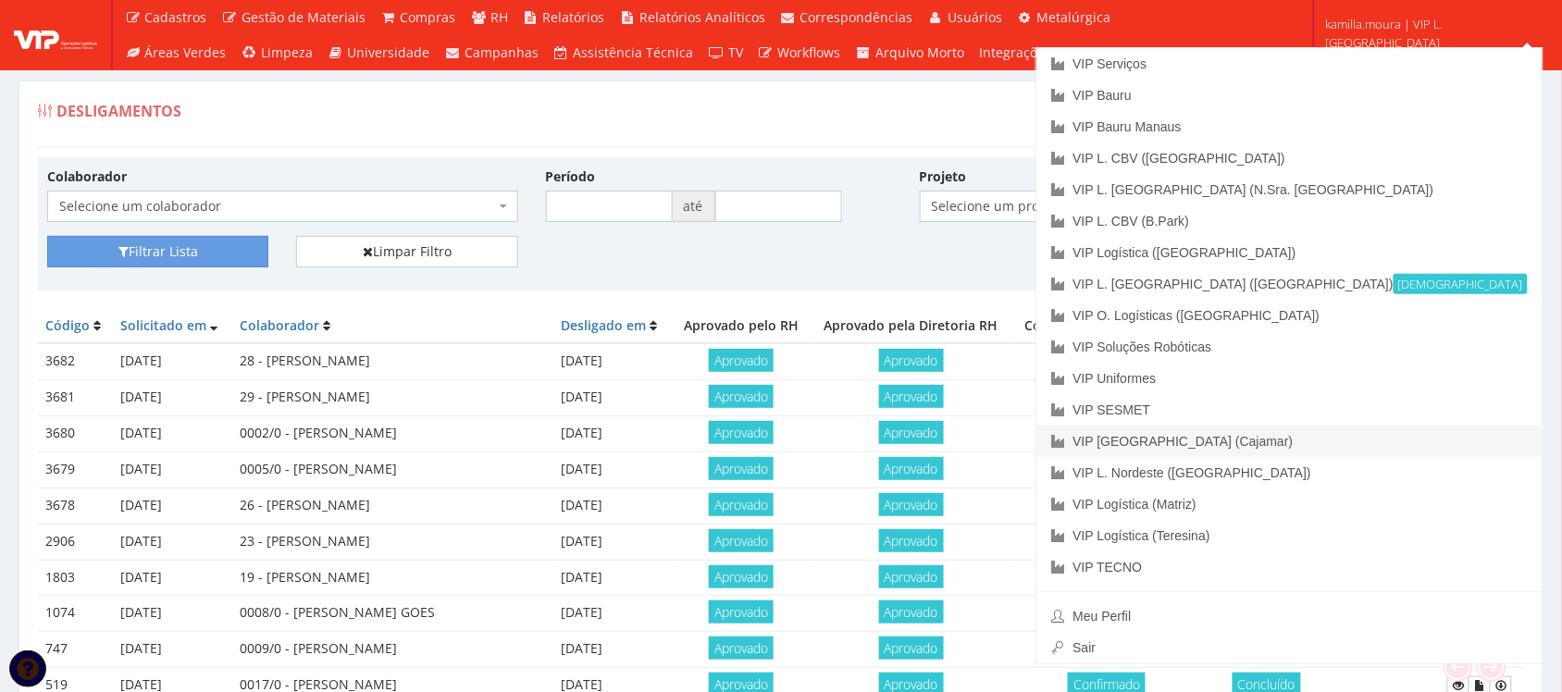
click at [1413, 435] on link "VIP [GEOGRAPHIC_DATA] (Cajamar)" at bounding box center [1289, 441] width 506 height 31
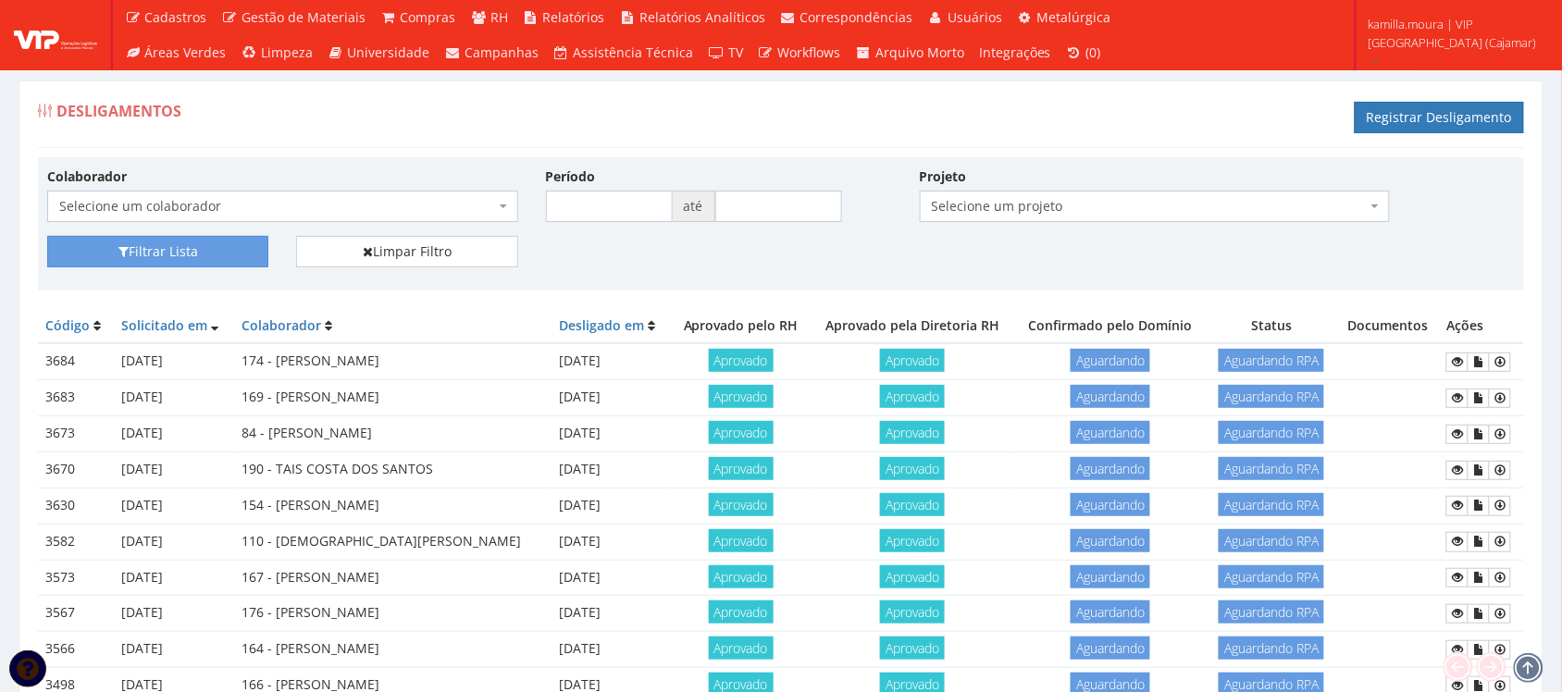
click at [618, 659] on td "[DATE]" at bounding box center [610, 650] width 119 height 36
click at [1124, 264] on div "Filtrar Lista Limpar Filtro" at bounding box center [780, 258] width 1495 height 45
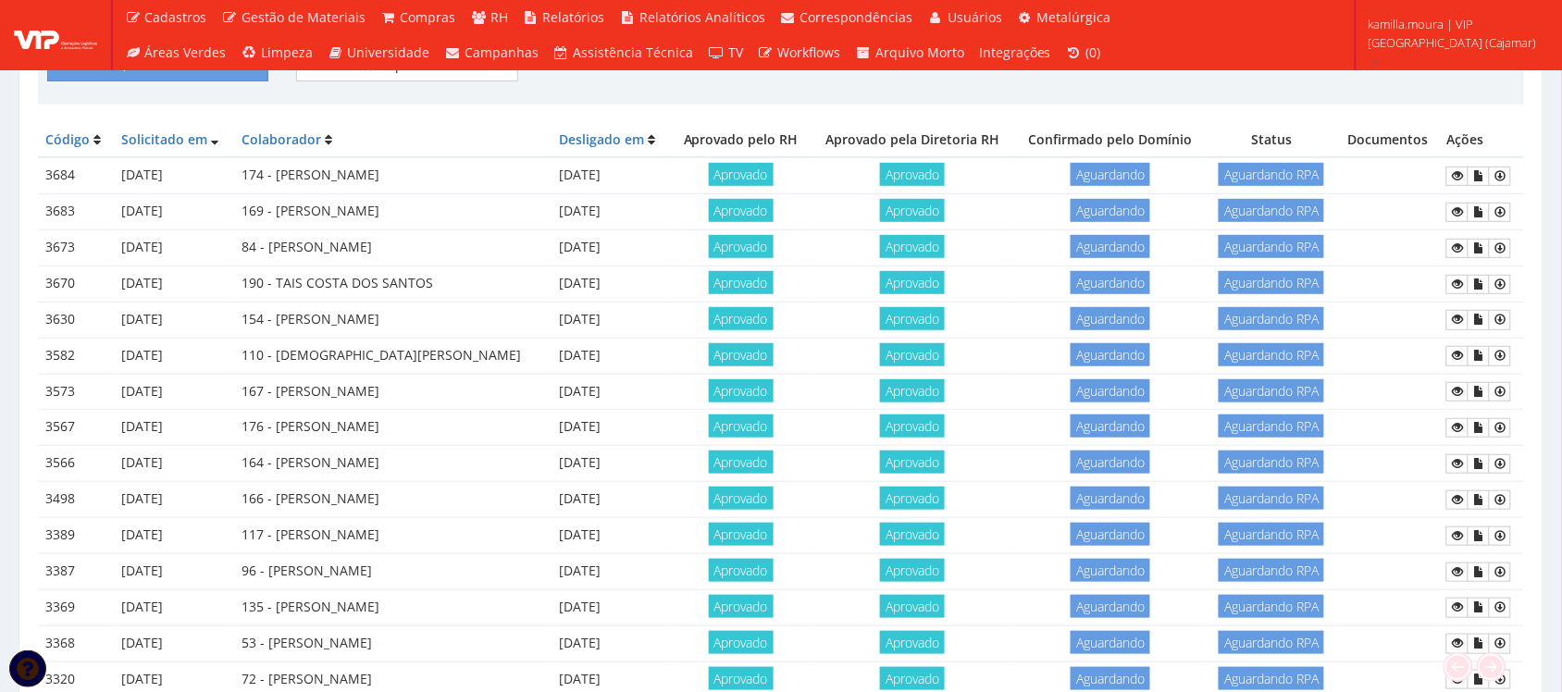
scroll to position [231, 0]
